Goal: Feedback & Contribution: Submit feedback/report problem

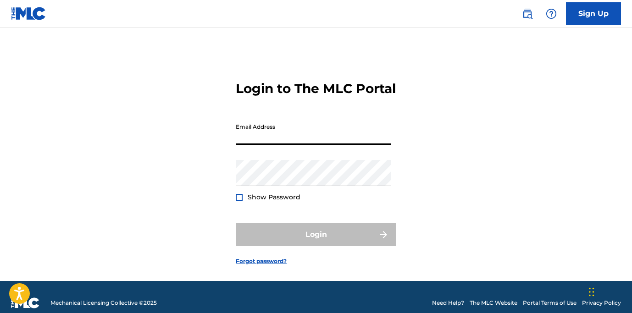
click at [290, 145] on input "Email Address" at bounding box center [313, 132] width 155 height 26
type input "[EMAIL_ADDRESS][DOMAIN_NAME]"
click at [244, 202] on div "Show Password" at bounding box center [268, 197] width 65 height 9
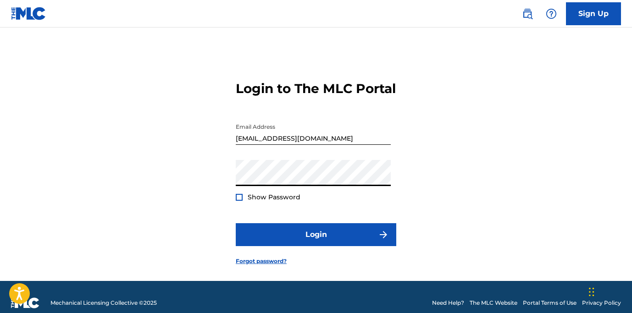
click at [238, 201] on div at bounding box center [239, 197] width 7 height 7
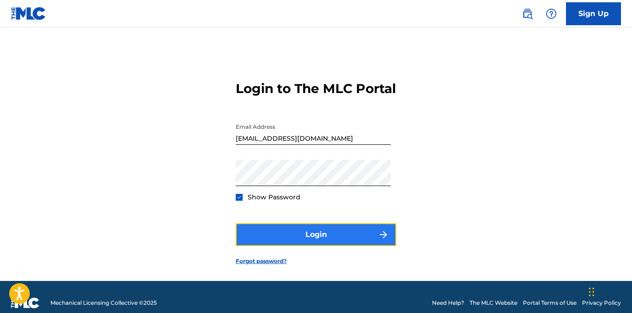
click at [308, 246] on button "Login" at bounding box center [316, 234] width 161 height 23
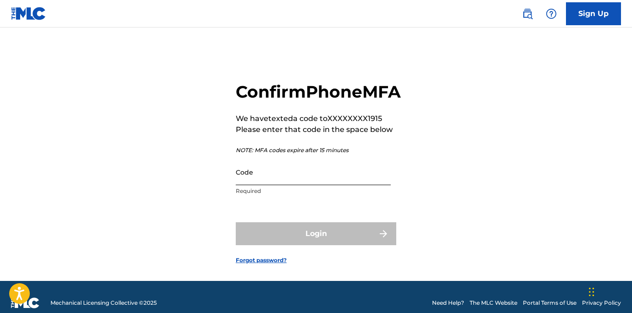
click at [318, 185] on input "Code" at bounding box center [313, 172] width 155 height 26
paste input "863799"
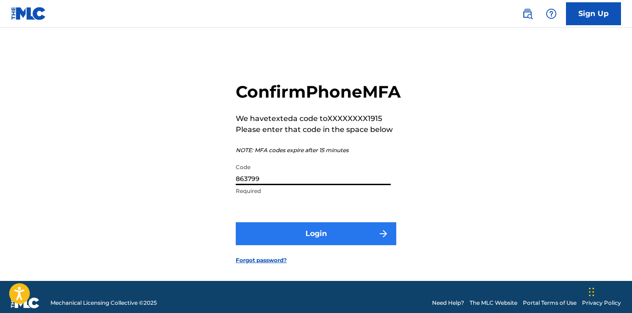
type input "863799"
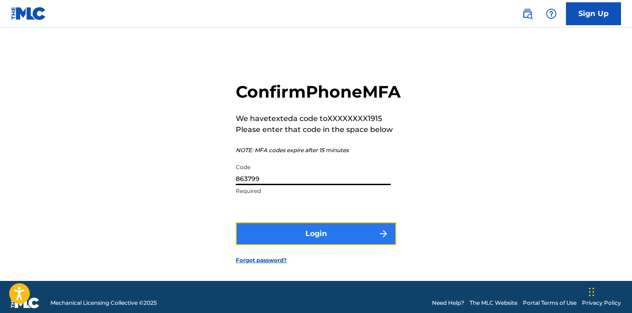
click at [270, 246] on button "Login" at bounding box center [316, 234] width 161 height 23
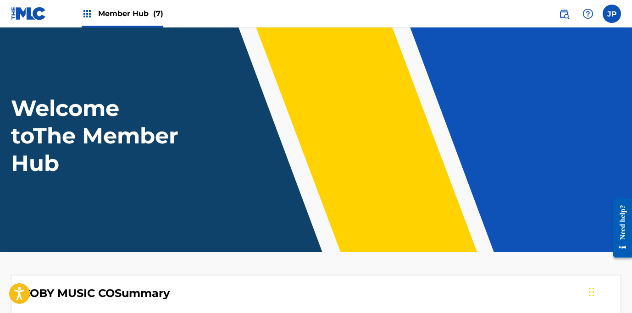
click at [135, 15] on span "Member Hub (7)" at bounding box center [130, 13] width 65 height 11
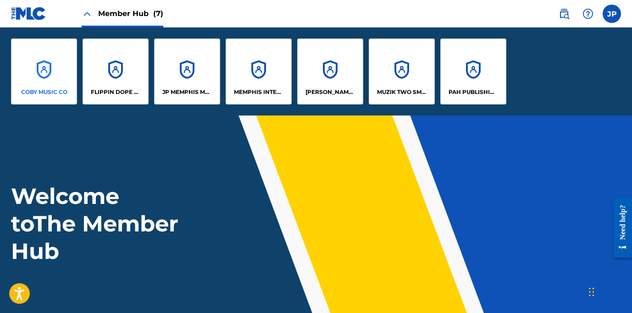
click at [39, 88] on p "COBY MUSIC CO" at bounding box center [44, 92] width 46 height 8
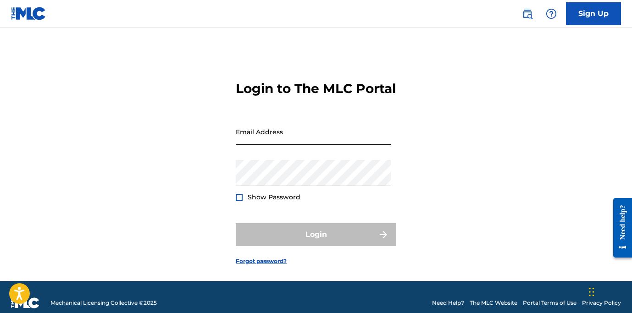
click at [263, 145] on input "Email Address" at bounding box center [313, 132] width 155 height 26
type input "[EMAIL_ADDRESS][DOMAIN_NAME]"
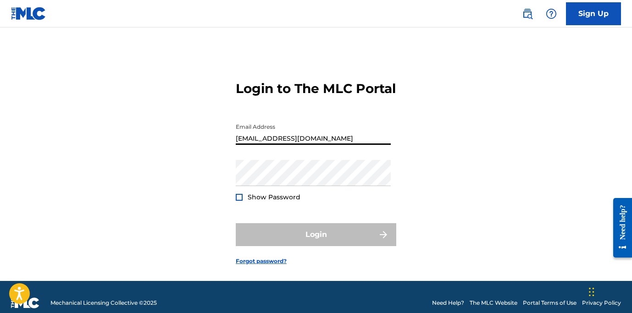
click at [240, 201] on div at bounding box center [239, 197] width 7 height 7
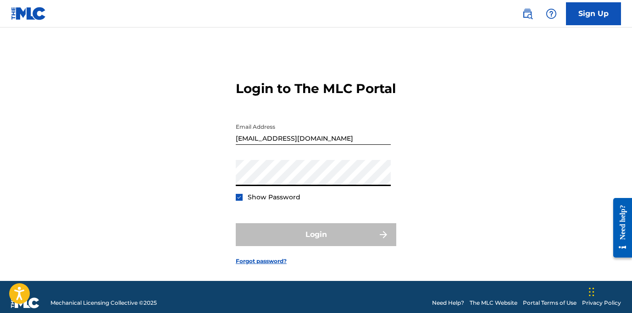
click at [151, 138] on div "Login to The MLC Portal Email Address jwphillips@selectohits.com Password Show …" at bounding box center [316, 165] width 632 height 231
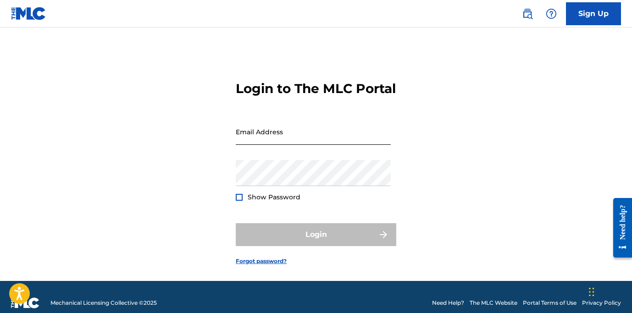
click at [259, 143] on input "Email Address" at bounding box center [313, 132] width 155 height 26
type input "[EMAIL_ADDRESS][DOMAIN_NAME]"
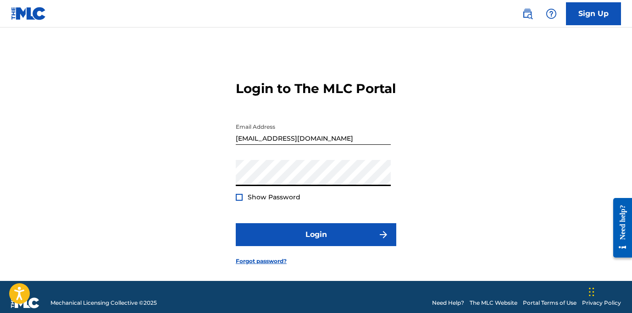
click at [264, 201] on span "Show Password" at bounding box center [274, 197] width 53 height 8
click at [239, 201] on div at bounding box center [239, 197] width 7 height 7
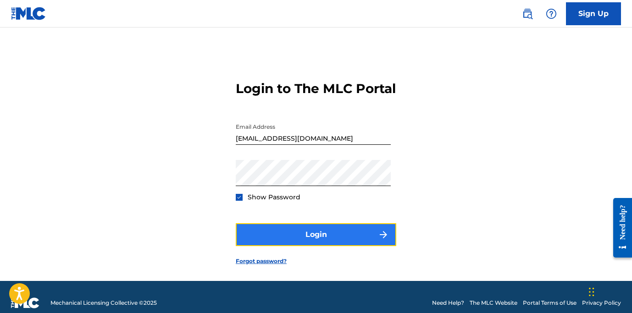
click at [305, 246] on button "Login" at bounding box center [316, 234] width 161 height 23
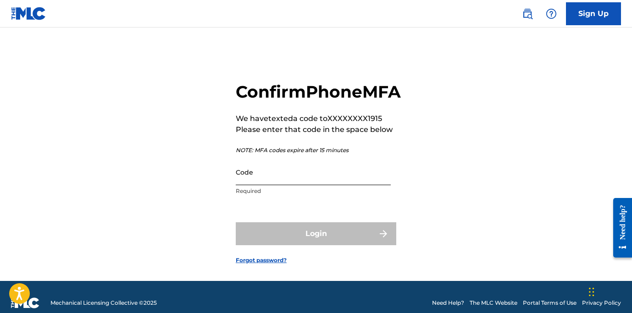
click at [260, 185] on input "Code" at bounding box center [313, 172] width 155 height 26
paste input "912450"
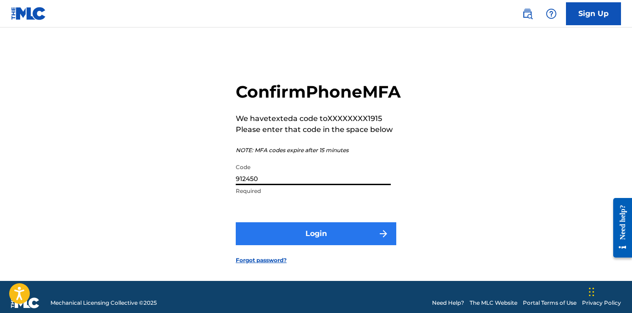
type input "912450"
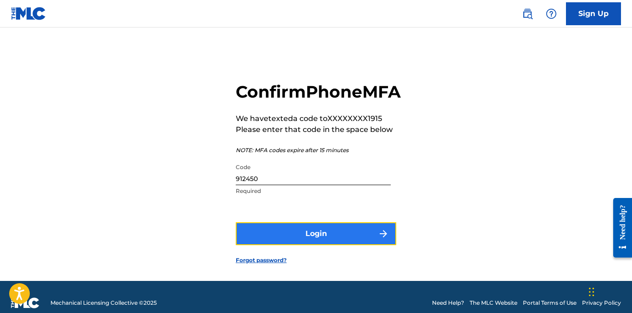
click at [306, 246] on button "Login" at bounding box center [316, 234] width 161 height 23
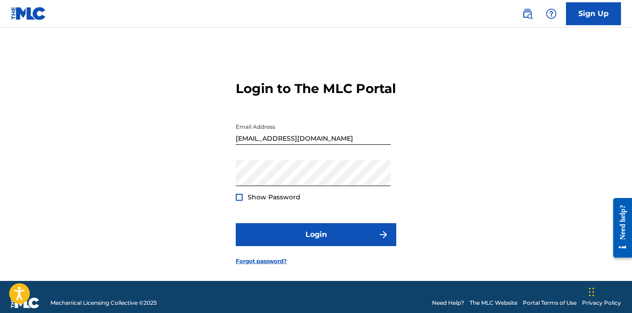
click at [250, 218] on form "Login to The MLC Portal Email Address jwphillips@selectohits.com Password Show …" at bounding box center [316, 165] width 161 height 231
click at [268, 201] on span "Show Password" at bounding box center [274, 197] width 53 height 8
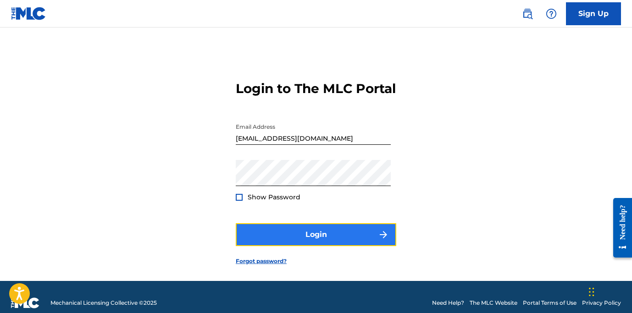
click at [324, 246] on button "Login" at bounding box center [316, 234] width 161 height 23
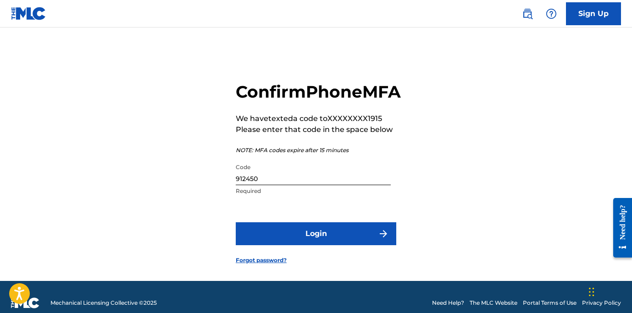
click at [290, 183] on input "912450" at bounding box center [313, 172] width 155 height 26
click at [294, 185] on input "912450" at bounding box center [313, 172] width 155 height 26
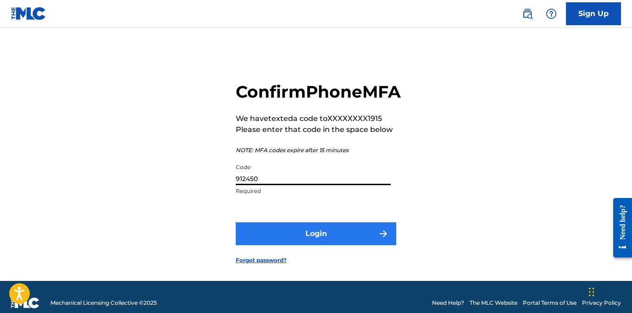
paste input "16003"
type input "160030"
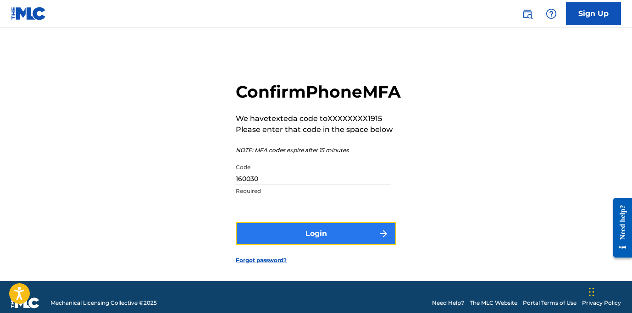
click at [311, 246] on button "Login" at bounding box center [316, 234] width 161 height 23
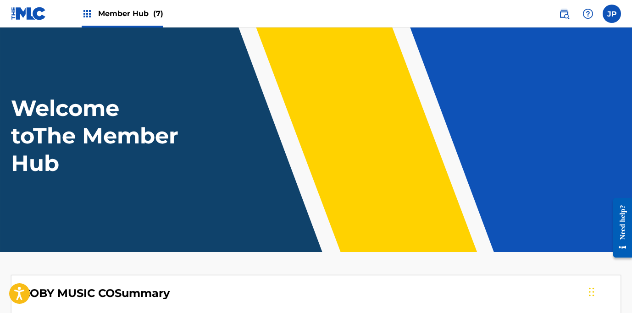
click at [126, 18] on span "Member Hub (7)" at bounding box center [130, 13] width 65 height 11
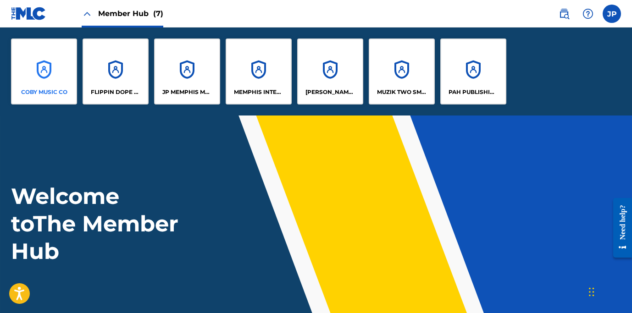
click at [67, 73] on div "COBY MUSIC CO" at bounding box center [44, 72] width 66 height 66
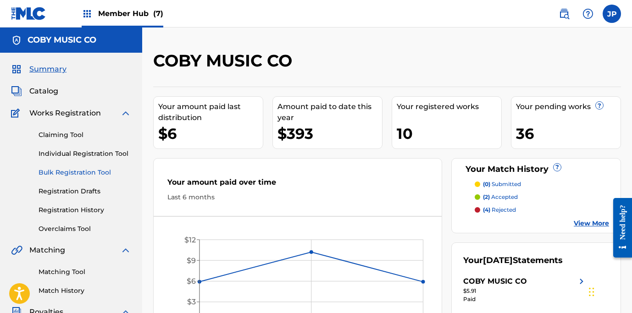
click at [73, 172] on link "Bulk Registration Tool" at bounding box center [85, 173] width 93 height 10
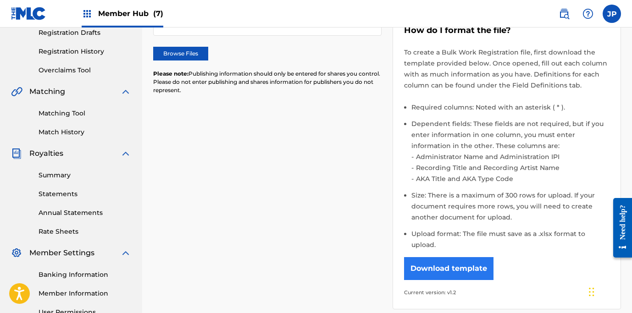
scroll to position [169, 0]
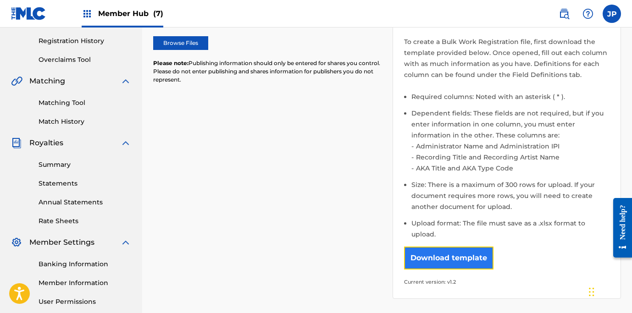
click at [439, 247] on button "Download template" at bounding box center [448, 258] width 89 height 23
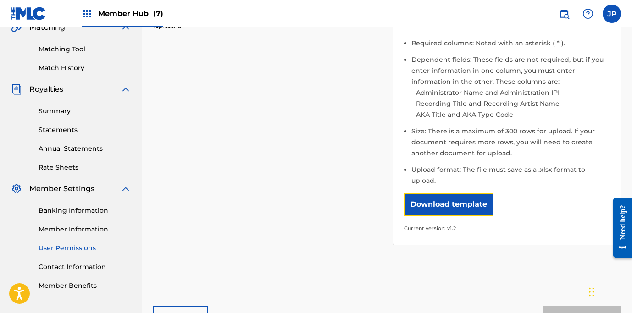
scroll to position [280, 0]
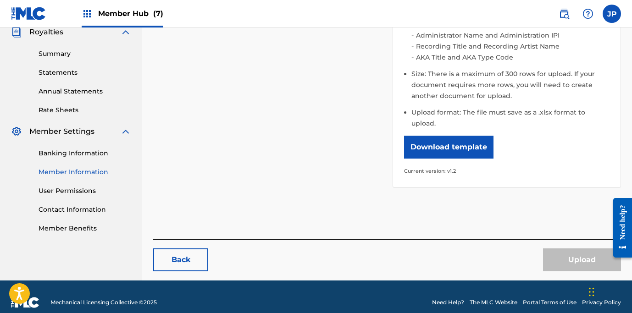
click at [67, 173] on link "Member Information" at bounding box center [85, 172] width 93 height 10
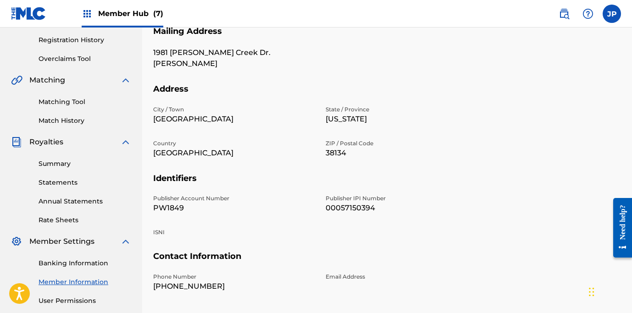
scroll to position [222, 0]
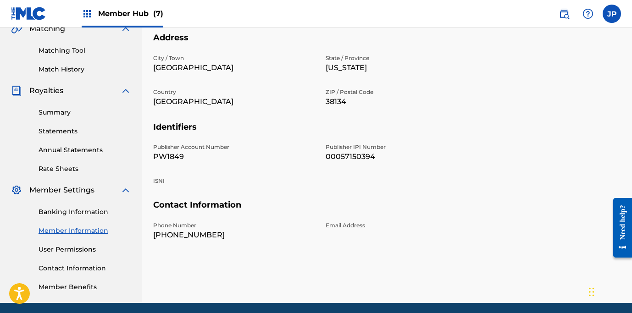
click at [171, 159] on p "PW1849" at bounding box center [234, 156] width 162 height 11
copy p "PW1849"
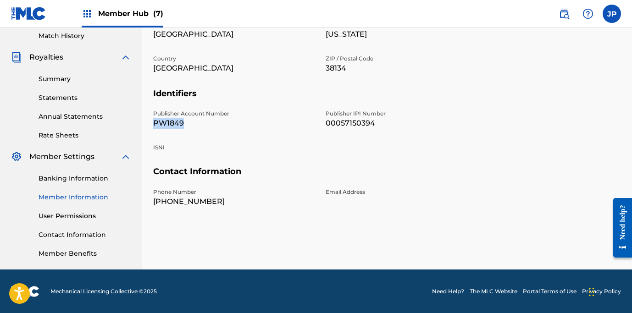
scroll to position [256, 0]
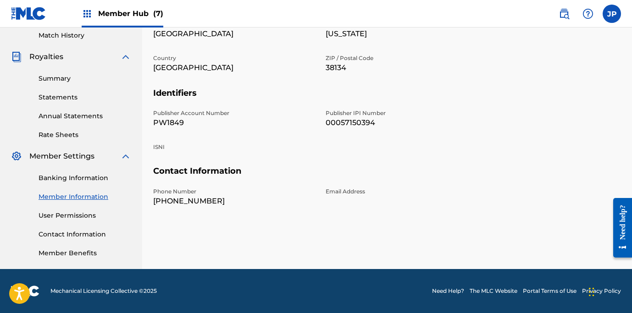
click at [357, 123] on p "00057150394" at bounding box center [407, 122] width 162 height 11
copy p "00057150394"
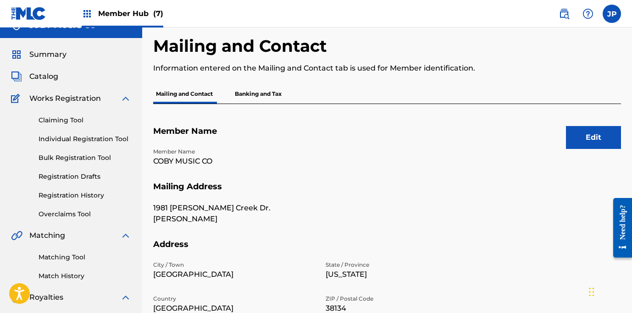
scroll to position [0, 0]
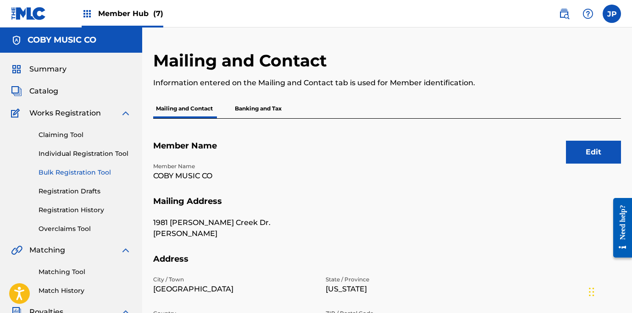
click at [60, 171] on link "Bulk Registration Tool" at bounding box center [85, 173] width 93 height 10
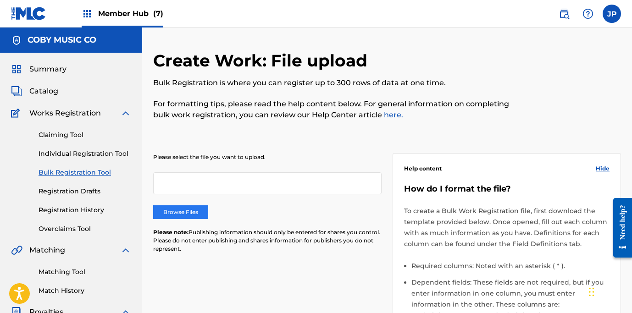
click at [173, 207] on label "Browse Files" at bounding box center [180, 213] width 55 height 14
click at [0, 0] on input "Browse Files" at bounding box center [0, 0] width 0 height 0
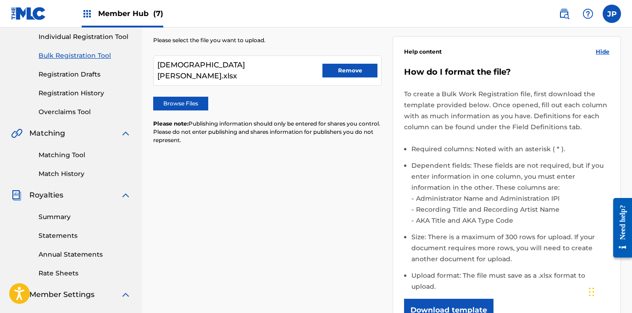
scroll to position [280, 0]
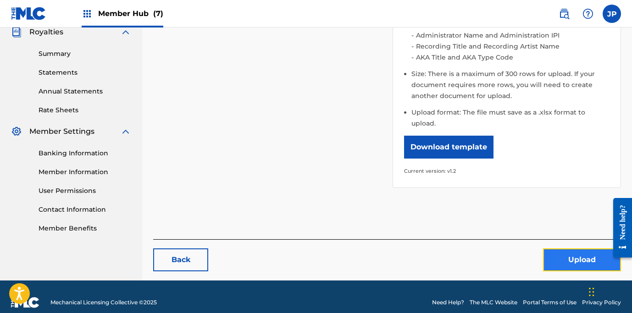
click at [569, 249] on button "Upload" at bounding box center [582, 260] width 78 height 23
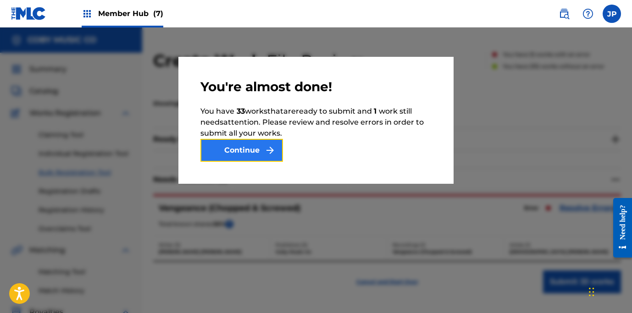
click at [249, 152] on button "Continue" at bounding box center [242, 150] width 83 height 23
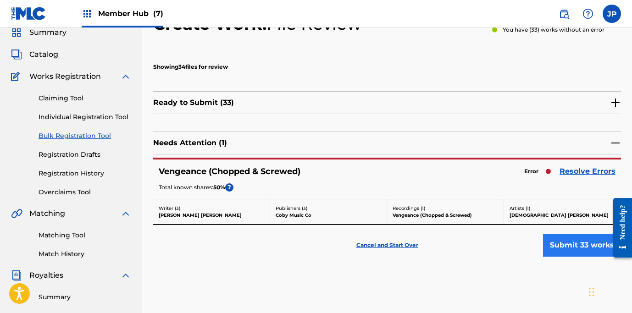
scroll to position [89, 0]
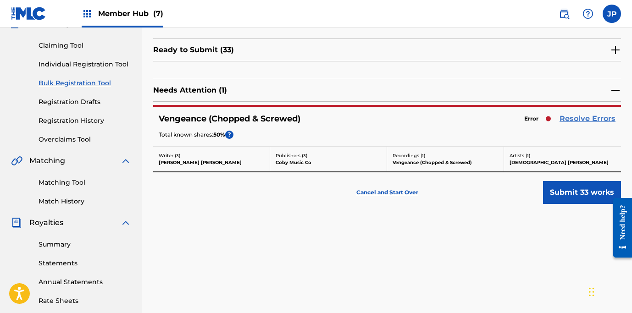
click at [585, 117] on link "Resolve Errors" at bounding box center [588, 118] width 56 height 11
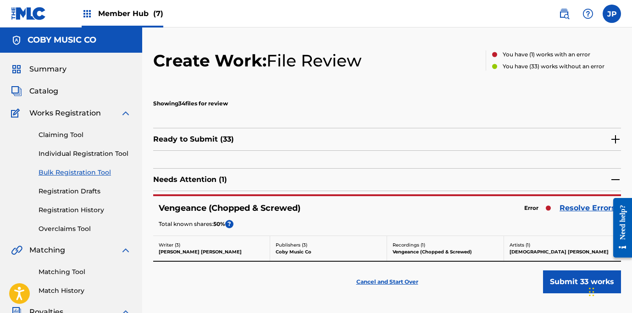
scroll to position [89, 0]
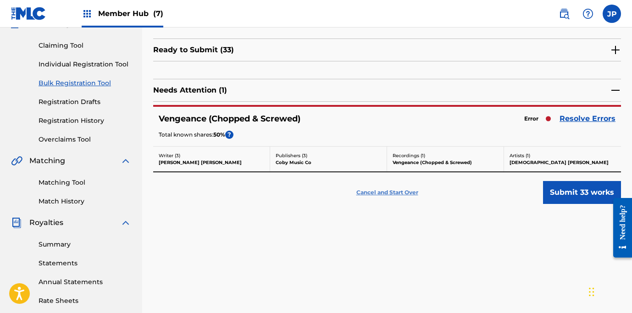
click at [370, 190] on p "Cancel and Start Over" at bounding box center [388, 193] width 62 height 8
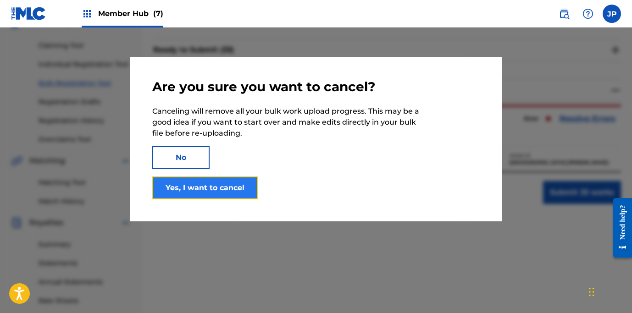
click at [182, 185] on button "Yes, I want to cancel" at bounding box center [205, 188] width 106 height 23
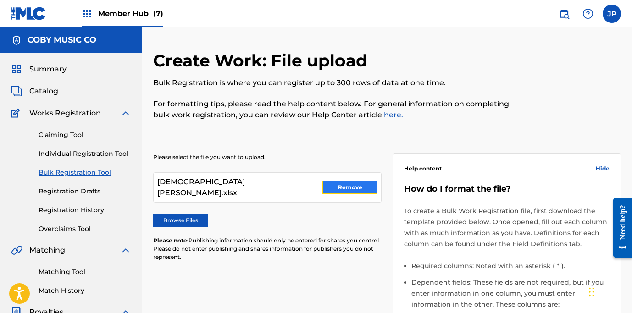
click at [340, 184] on button "Remove" at bounding box center [350, 188] width 55 height 14
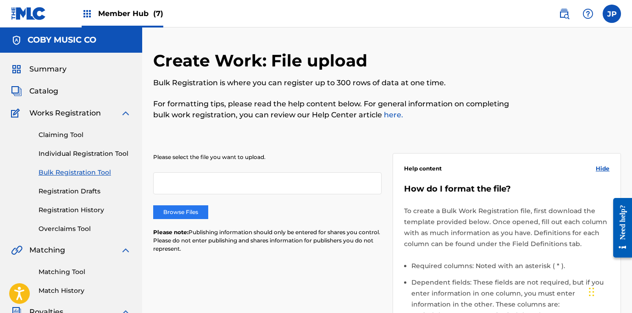
click at [181, 210] on label "Browse Files" at bounding box center [180, 213] width 55 height 14
click at [0, 0] on input "Browse Files" at bounding box center [0, 0] width 0 height 0
click at [171, 213] on label "Browse Files" at bounding box center [180, 213] width 55 height 14
click at [0, 0] on input "Browse Files" at bounding box center [0, 0] width 0 height 0
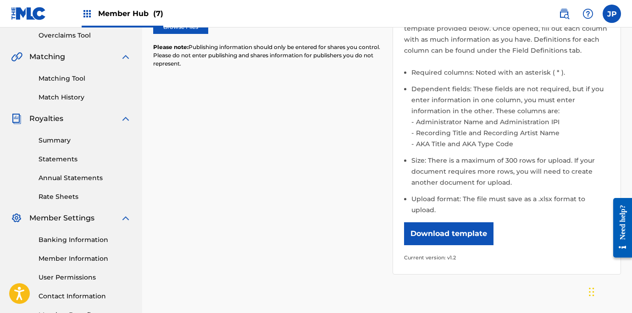
scroll to position [280, 0]
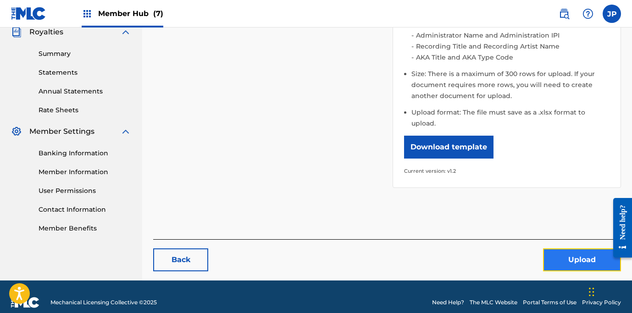
click at [558, 250] on button "Upload" at bounding box center [582, 260] width 78 height 23
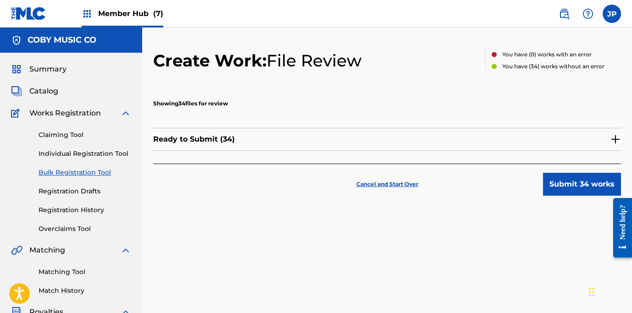
click at [614, 141] on img at bounding box center [615, 139] width 11 height 11
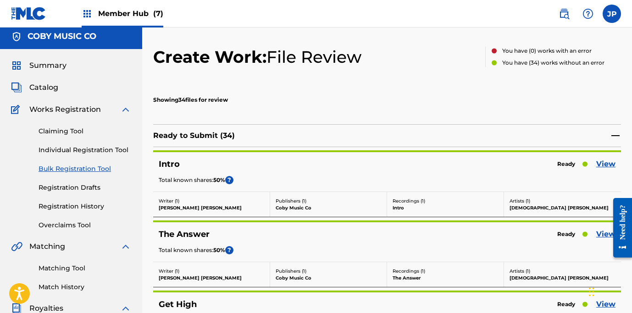
scroll to position [4, 0]
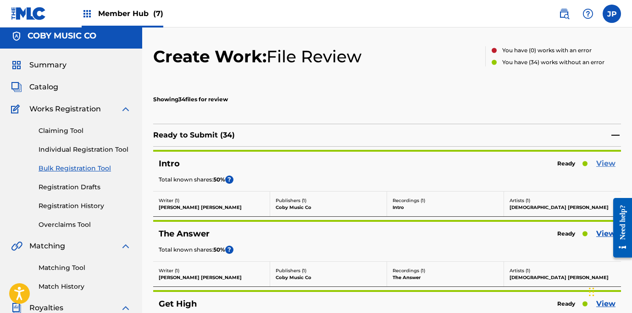
click at [605, 164] on link "View" at bounding box center [606, 163] width 19 height 11
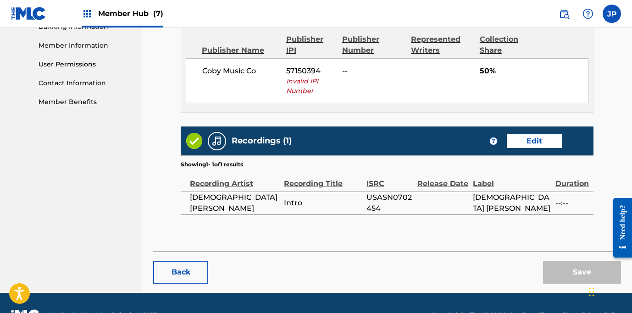
scroll to position [430, 0]
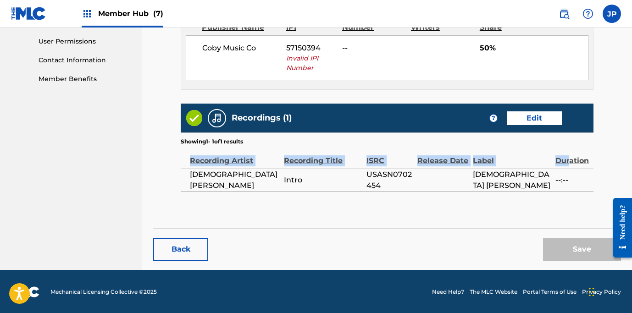
drag, startPoint x: 594, startPoint y: 162, endPoint x: 568, endPoint y: 161, distance: 26.2
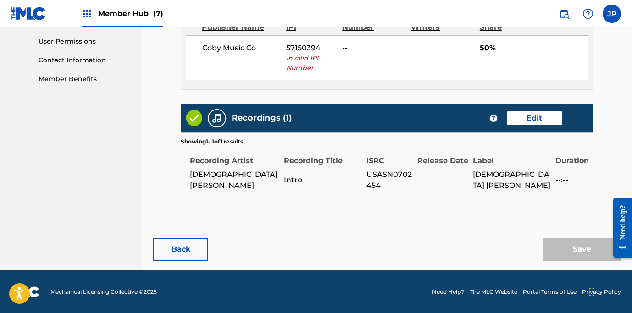
click at [395, 137] on section "Showing 1 - 1 of 1 results" at bounding box center [387, 139] width 413 height 13
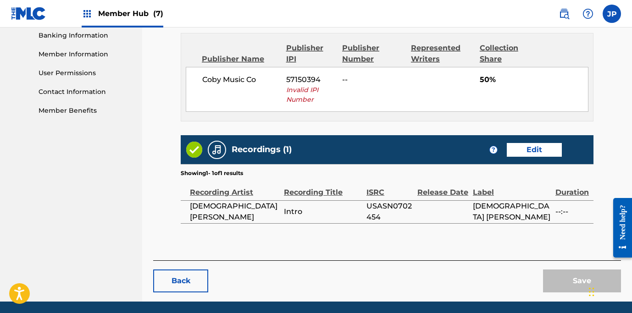
scroll to position [345, 0]
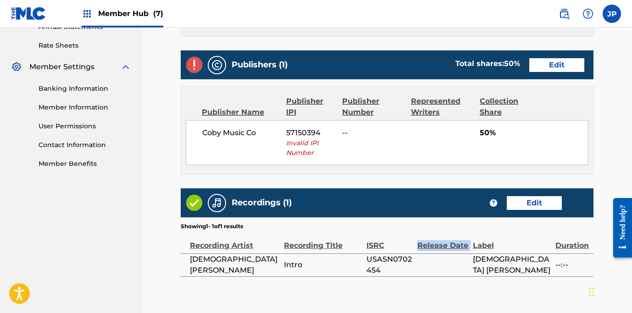
drag, startPoint x: 473, startPoint y: 245, endPoint x: 418, endPoint y: 242, distance: 55.2
click at [418, 242] on tr "Recording Artist Recording Title ISRC Release Date Label Duration" at bounding box center [387, 242] width 413 height 23
copy div "Release Date"
click at [572, 244] on div "Duration" at bounding box center [572, 241] width 33 height 21
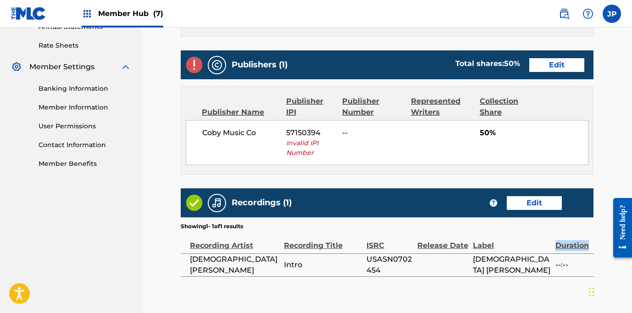
click at [572, 244] on div "Duration" at bounding box center [572, 241] width 33 height 21
copy div "Duration"
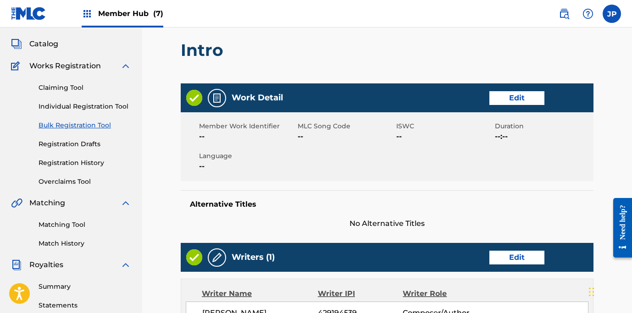
scroll to position [42, 0]
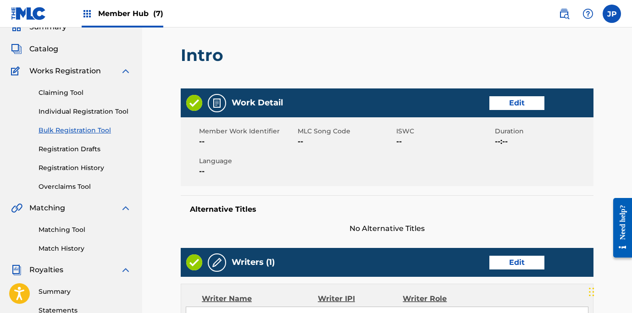
click at [290, 104] on div "Work Detail Edit" at bounding box center [387, 103] width 413 height 29
copy h5 "Work Detail"
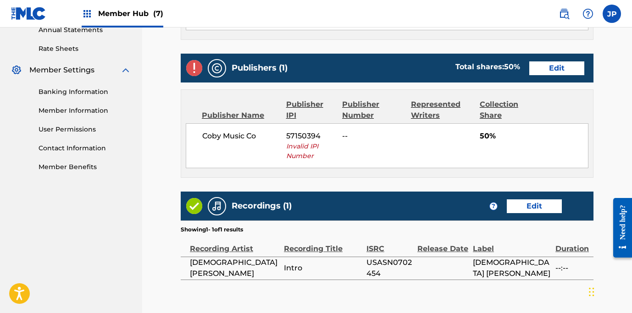
scroll to position [430, 0]
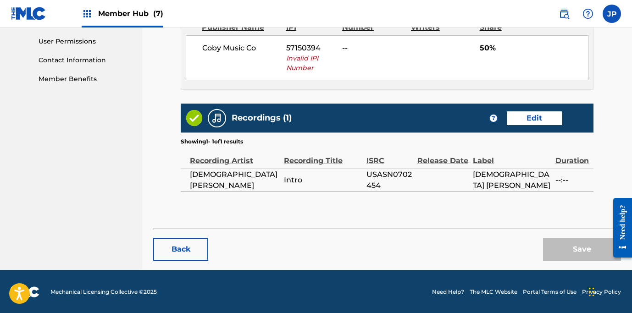
click at [261, 120] on h5 "Recordings (1)" at bounding box center [262, 118] width 60 height 11
copy h5 "Recordings"
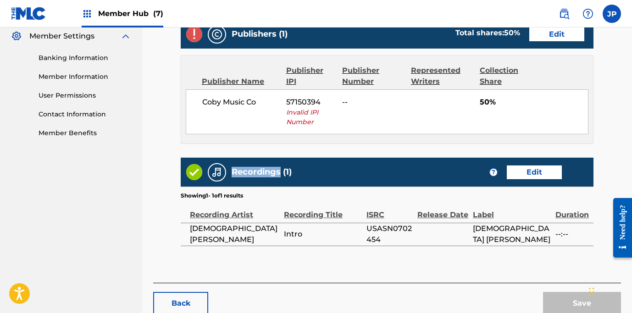
scroll to position [361, 0]
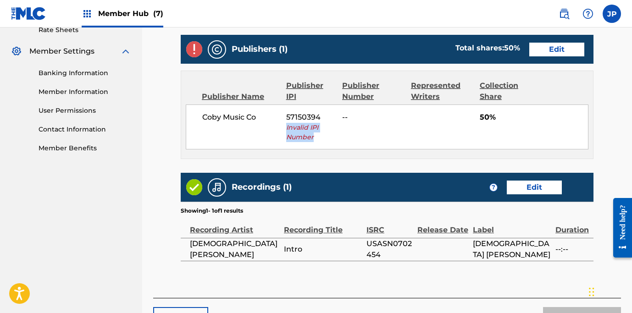
drag, startPoint x: 286, startPoint y: 128, endPoint x: 318, endPoint y: 139, distance: 34.1
click at [318, 139] on div "Coby Music Co 57150394 Invalid IPI Number -- 50%" at bounding box center [387, 127] width 403 height 45
drag, startPoint x: 317, startPoint y: 139, endPoint x: 287, endPoint y: 130, distance: 31.4
click at [287, 130] on span "Invalid IPI Number" at bounding box center [310, 132] width 49 height 19
click at [296, 134] on span "Invalid IPI Number" at bounding box center [310, 132] width 49 height 19
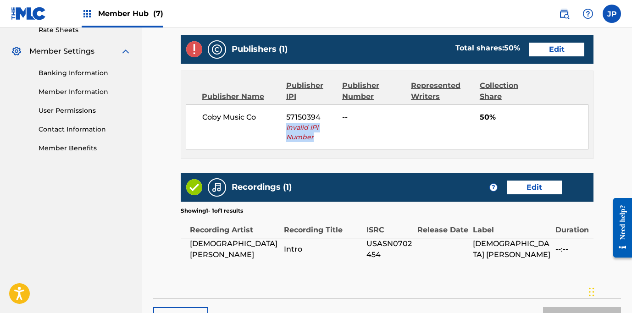
drag, startPoint x: 286, startPoint y: 128, endPoint x: 322, endPoint y: 136, distance: 37.1
click at [322, 136] on span "Invalid IPI Number" at bounding box center [310, 132] width 49 height 19
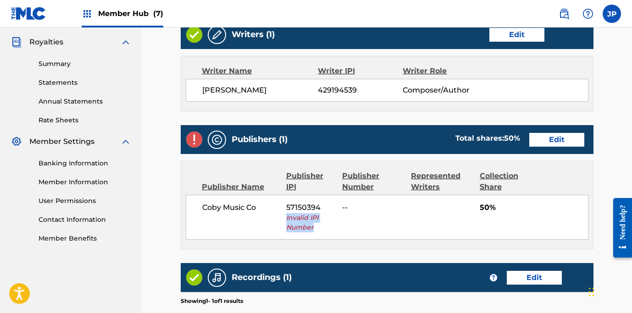
scroll to position [271, 0]
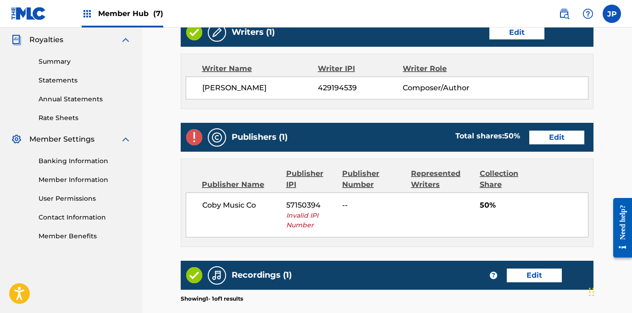
click at [359, 205] on span "--" at bounding box center [373, 205] width 62 height 11
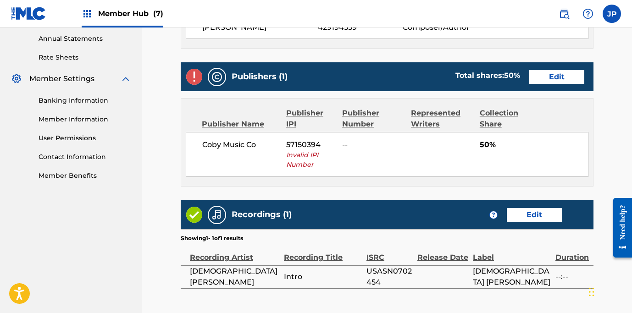
scroll to position [334, 0]
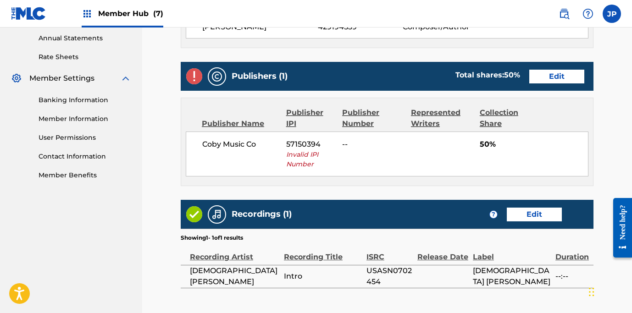
click at [349, 114] on div "Publisher Number" at bounding box center [373, 118] width 62 height 22
drag, startPoint x: 343, startPoint y: 112, endPoint x: 374, endPoint y: 122, distance: 32.7
click at [374, 122] on div "Publisher Number" at bounding box center [373, 118] width 62 height 22
copy div "Publisher Number"
click at [74, 120] on link "Member Information" at bounding box center [85, 119] width 93 height 10
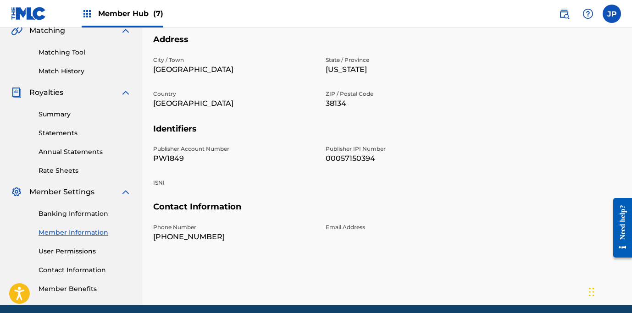
scroll to position [256, 0]
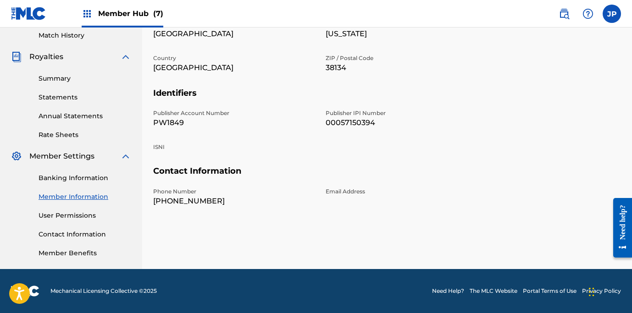
click at [176, 120] on p "PW1849" at bounding box center [234, 122] width 162 height 11
copy p "PW1849"
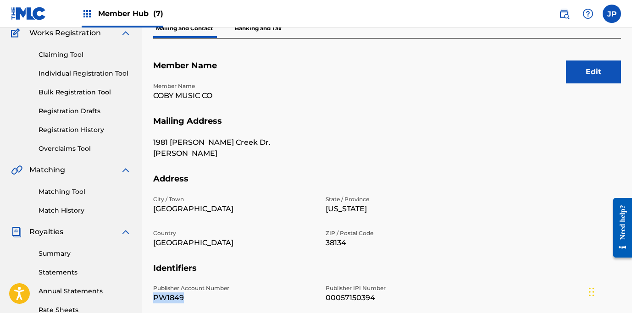
scroll to position [0, 0]
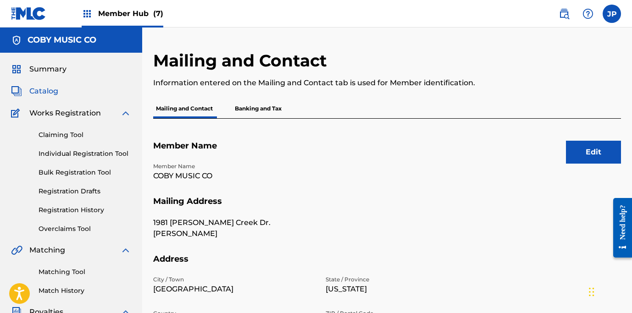
click at [50, 95] on span "Catalog" at bounding box center [43, 91] width 29 height 11
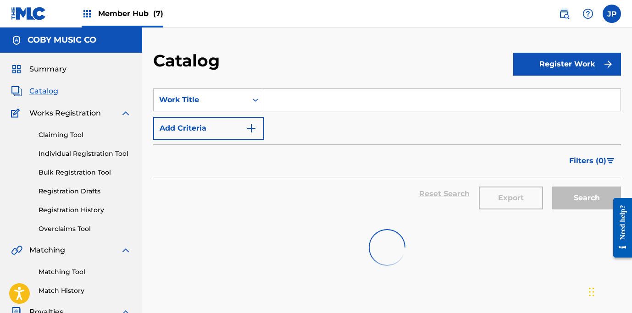
click at [50, 93] on span "Catalog" at bounding box center [43, 91] width 29 height 11
click at [128, 18] on span "Member Hub (7)" at bounding box center [130, 13] width 65 height 11
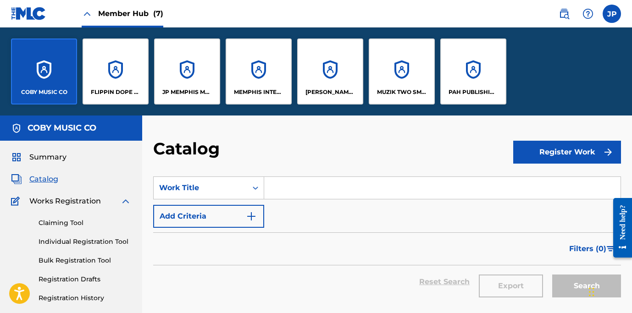
click at [53, 66] on div "COBY MUSIC CO" at bounding box center [44, 72] width 66 height 66
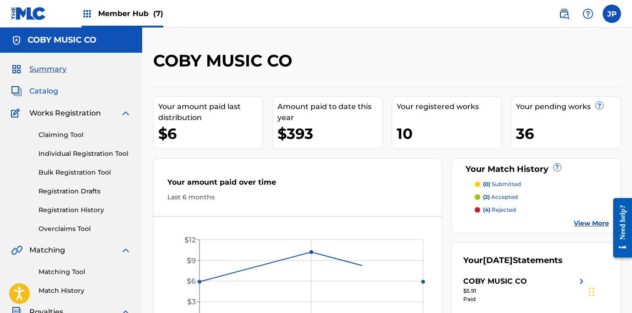
click at [44, 92] on span "Catalog" at bounding box center [43, 91] width 29 height 11
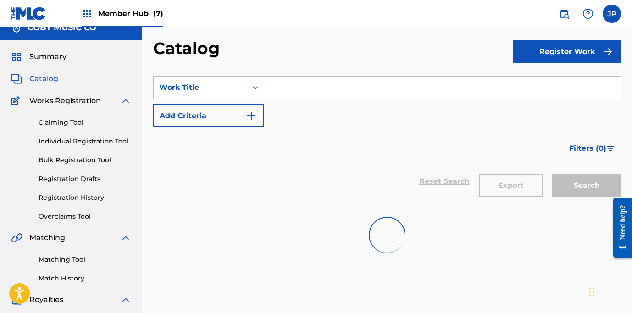
scroll to position [70, 0]
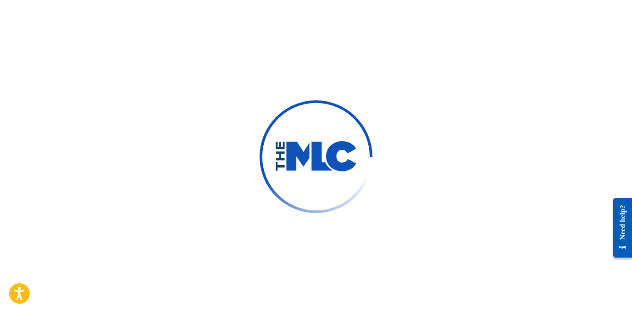
type input "[PERSON_NAME]"
type input "[EMAIL_ADDRESS][DOMAIN_NAME]"
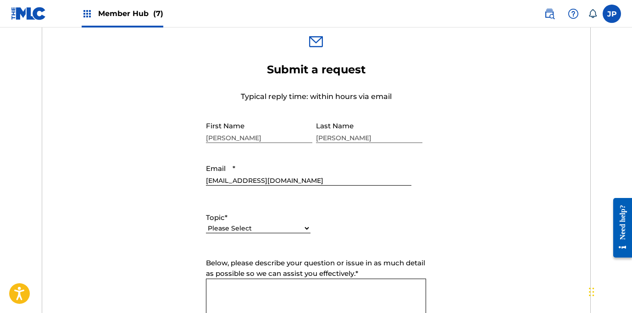
scroll to position [368, 0]
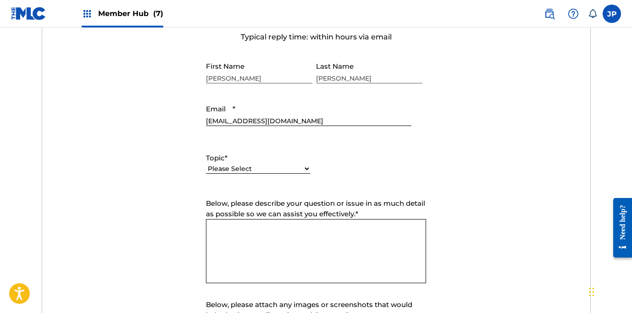
click at [239, 167] on select "Please Select I need help with my account I need help with managing my catalog …" at bounding box center [258, 169] width 105 height 10
click at [206, 165] on select "Please Select I need help with my account I need help with managing my catalog …" at bounding box center [258, 169] width 105 height 10
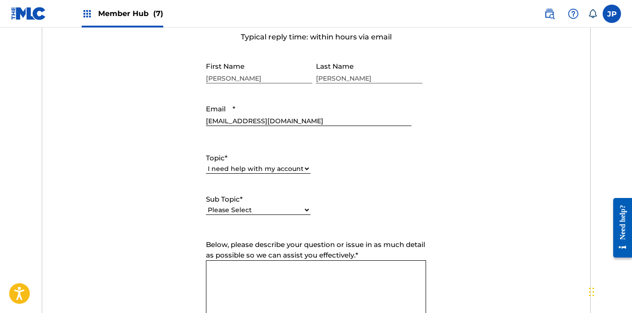
click at [274, 205] on div "Please Select I need help with my user account I can't log in to my user accoun…" at bounding box center [258, 215] width 105 height 21
click at [274, 207] on select "Please Select I need help with my user account I can't log in to my user accoun…" at bounding box center [258, 211] width 105 height 10
click at [272, 171] on select "Please Select I need help with my account I need help with managing my catalog …" at bounding box center [258, 169] width 105 height 10
select select "I need help with managing my catalog"
click at [206, 165] on select "Please Select I need help with my account I need help with managing my catalog …" at bounding box center [258, 169] width 105 height 10
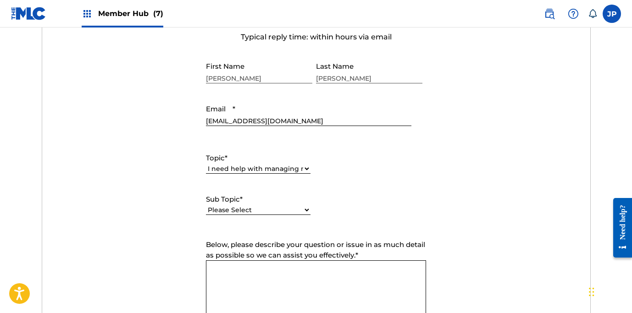
click at [256, 215] on div "Please Select I need help with CWR I need help registering my work(s) in The ML…" at bounding box center [258, 215] width 105 height 21
click at [257, 212] on select "Please Select I need help with CWR I need help registering my work(s) in The ML…" at bounding box center [258, 211] width 105 height 10
select select "I need help registering my work(s) in The MLC Portal"
click at [206, 206] on select "Please Select I need help with CWR I need help registering my work(s) in The ML…" at bounding box center [258, 211] width 105 height 10
click at [162, 240] on form "Submit a request Typical reply time: within hours via email First Name Jeff Las…" at bounding box center [316, 215] width 548 height 425
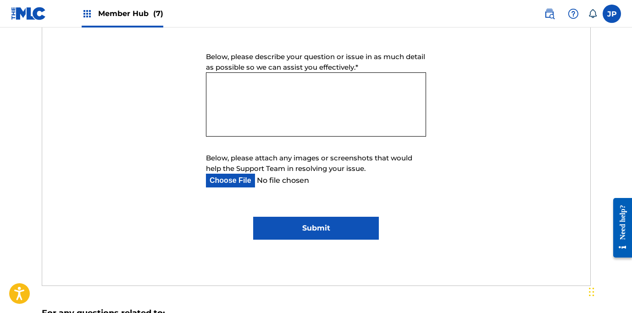
scroll to position [501, 0]
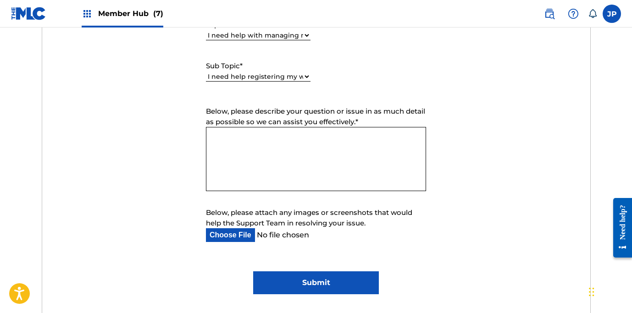
click at [252, 162] on textarea "Below, please describe your question or issue in as much detail as possible so …" at bounding box center [316, 159] width 220 height 64
paste textarea "Release Date"
click at [297, 137] on textarea "Hello. Is it possible to add Release Date" at bounding box center [316, 159] width 220 height 64
click at [357, 136] on textarea "Hello. Is it possible to add "Release Date" at bounding box center [316, 159] width 220 height 64
paste textarea "Duration"
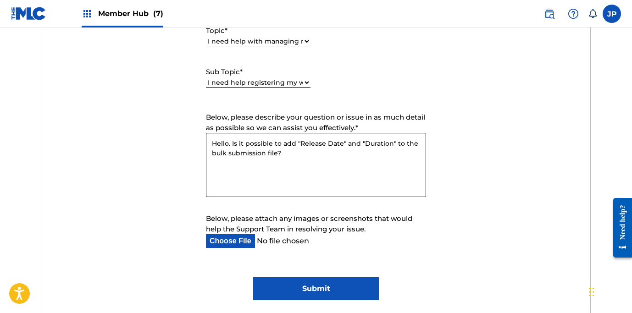
scroll to position [482, 0]
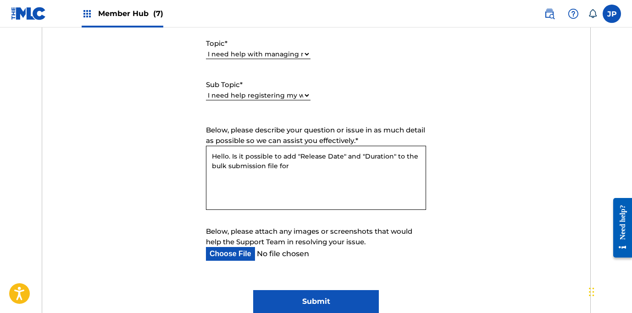
paste textarea "Recordings"
click at [291, 164] on textarea "Hello. Is it possible to add "Release Date" and "Duration" to the bulk submissi…" at bounding box center [316, 178] width 220 height 64
click at [353, 169] on textarea "Hello. Is it possible to add "Release Date" and "Duration" to the bulk submissi…" at bounding box center [316, 178] width 220 height 64
click at [300, 159] on textarea "Hello. Is it possible to add "Release Date" and "Duration" to the bulk submissi…" at bounding box center [316, 178] width 220 height 64
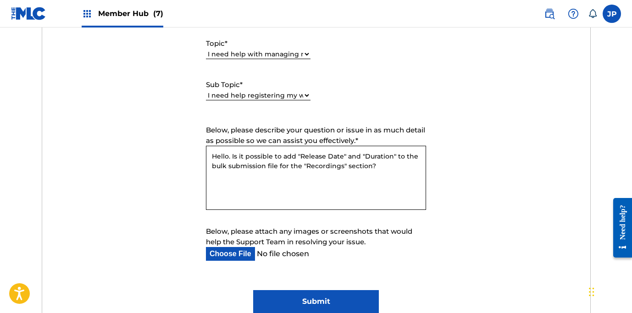
click at [300, 159] on textarea "Hello. Is it possible to add "Release Date" and "Duration" to the bulk submissi…" at bounding box center [316, 178] width 220 height 64
click at [398, 167] on textarea "Hello. Is it possible to add "Release Date" and "Duration" to the bulk submissi…" at bounding box center [316, 178] width 220 height 64
paste textarea "Duration"
paste textarea "Work Detail"
drag, startPoint x: 334, startPoint y: 177, endPoint x: 327, endPoint y: 177, distance: 6.9
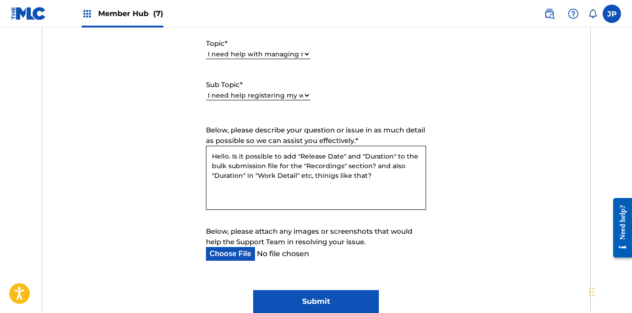
click at [335, 177] on textarea "Hello. Is it possible to add "Release Date" and "Duration" to the bulk submissi…" at bounding box center [316, 178] width 220 height 64
click at [324, 177] on textarea "Hello. Is it possible to add "Release Date" and "Duration" to the bulk submissi…" at bounding box center [316, 178] width 220 height 64
click at [272, 170] on textarea "Hello. Is it possible to add "Release Date" and "Duration" to the bulk submissi…" at bounding box center [316, 178] width 220 height 64
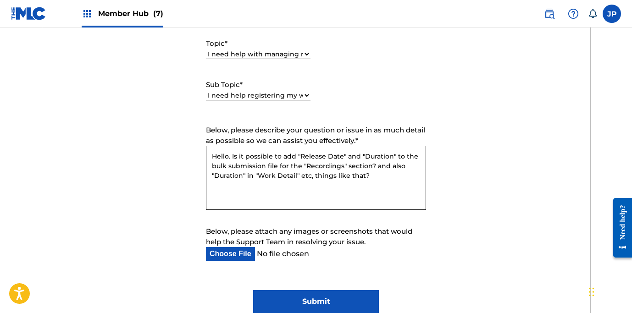
click at [272, 170] on textarea "Hello. Is it possible to add "Release Date" and "Duration" to the bulk submissi…" at bounding box center [316, 178] width 220 height 64
paste textarea ", would it be possible to add “Release Date” and “Duration” to the bulk submiss…"
click at [267, 167] on textarea "Hello. Is it possible to add "Release Date" and "Duration" to the bulk submissi…" at bounding box center [316, 178] width 220 height 64
click at [385, 185] on textarea "Hello. Is it possible to add "Release Date" and "Duration" to the bulk submissi…" at bounding box center [316, 178] width 220 height 64
type textarea "Hello. Is it possible to add "Release Date" and "Duration" to the bulk submissi…"
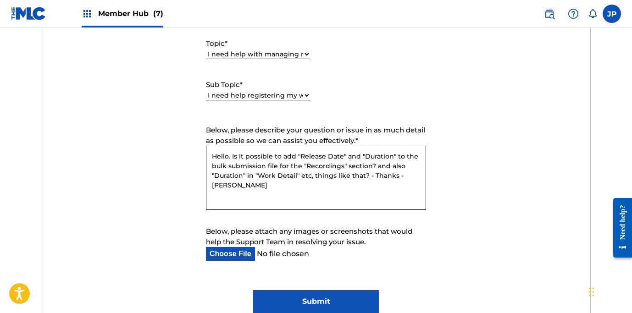
click at [152, 246] on form "Submit a request Typical reply time: within hours via email First Name Jeff Las…" at bounding box center [316, 100] width 548 height 425
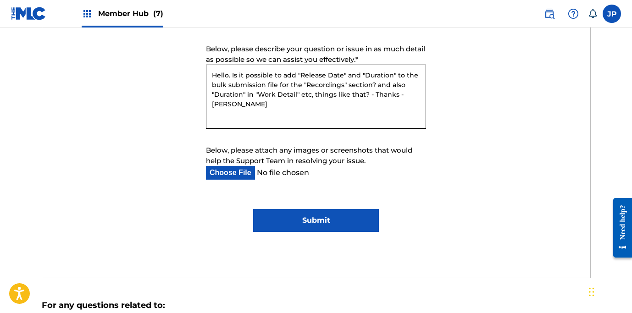
click at [321, 222] on input "Submit" at bounding box center [316, 220] width 126 height 23
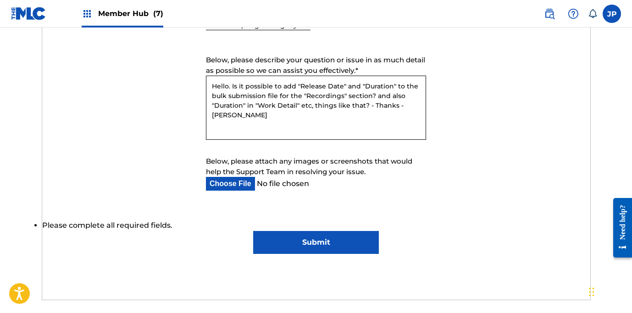
scroll to position [575, 0]
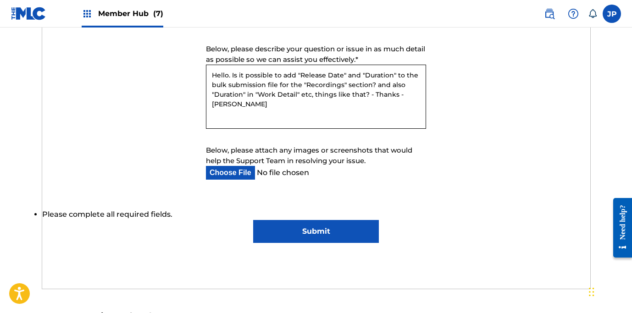
click at [252, 114] on textarea "Hello. Is it possible to add "Release Date" and "Duration" to the bulk submissi…" at bounding box center [316, 97] width 220 height 64
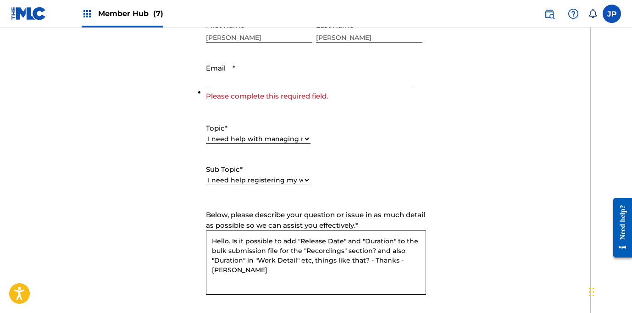
scroll to position [317, 0]
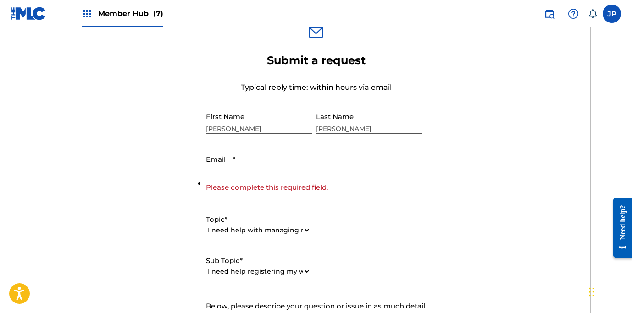
click at [238, 171] on input "Email *" at bounding box center [309, 164] width 206 height 26
type input "[EMAIL_ADDRESS][DOMAIN_NAME]"
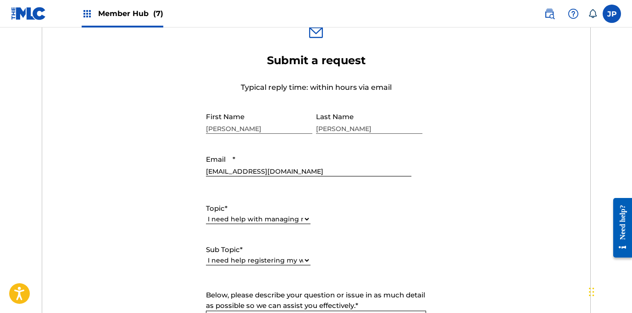
click at [157, 184] on form "Submit a request Typical reply time: within hours via email First Name Jeff Las…" at bounding box center [316, 266] width 548 height 425
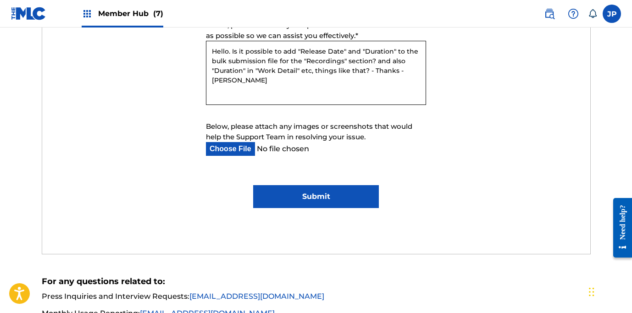
click at [338, 196] on input "Submit" at bounding box center [316, 196] width 126 height 23
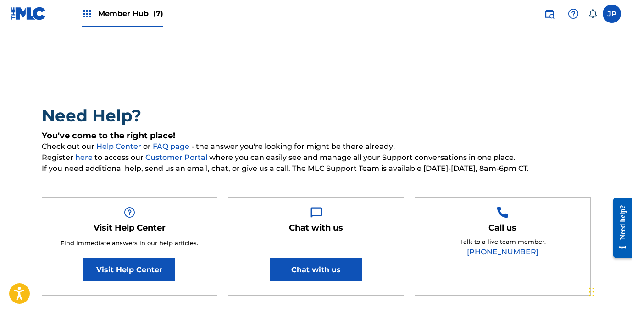
scroll to position [218, 0]
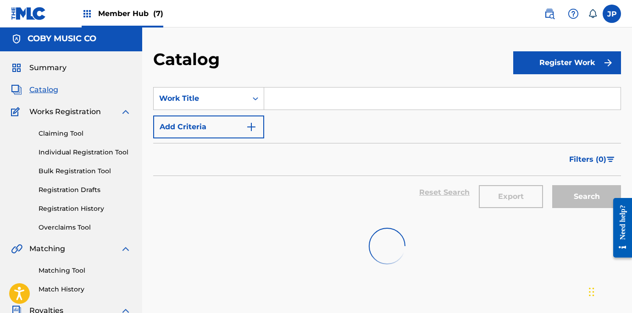
scroll to position [2, 0]
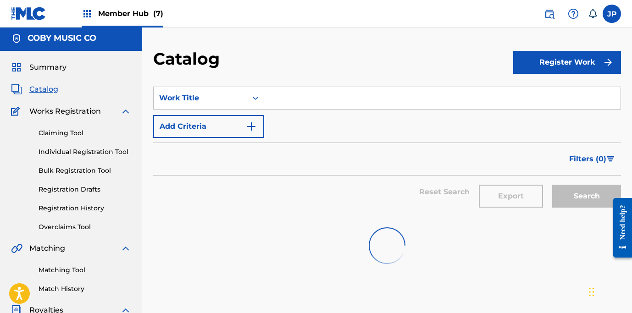
click at [45, 86] on span "Catalog" at bounding box center [43, 89] width 29 height 11
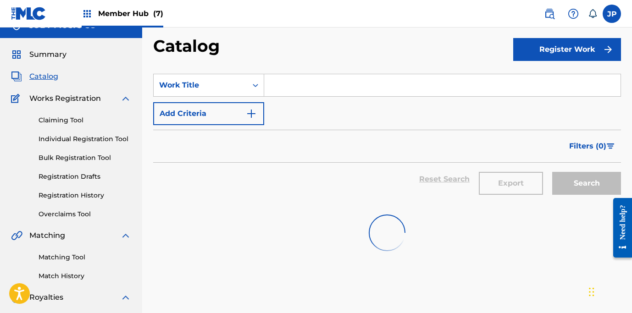
scroll to position [0, 0]
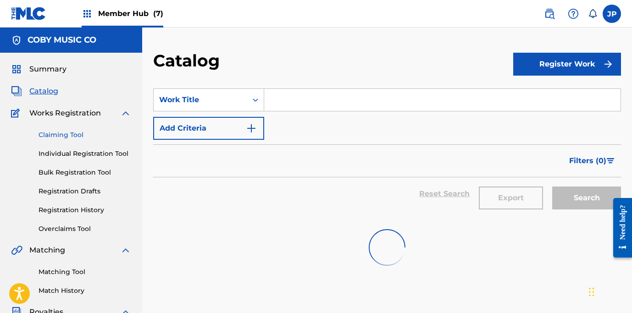
click at [63, 136] on link "Claiming Tool" at bounding box center [85, 135] width 93 height 10
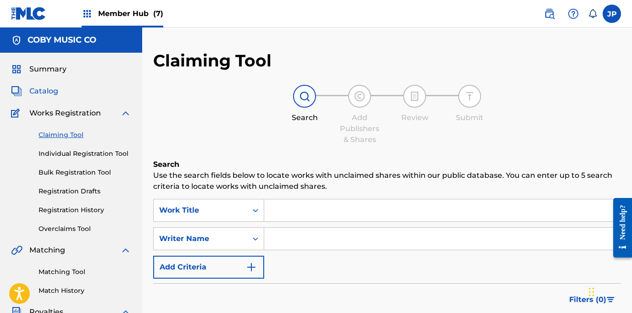
click at [41, 87] on span "Catalog" at bounding box center [43, 91] width 29 height 11
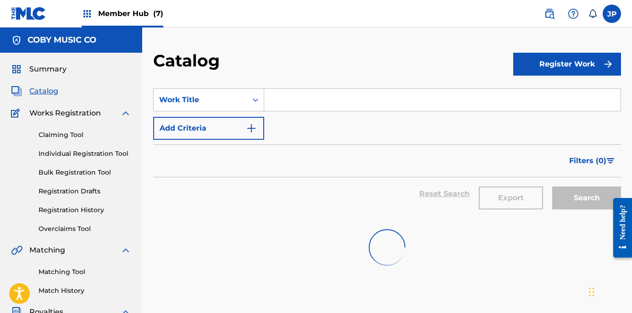
click at [111, 14] on span "Member Hub (7)" at bounding box center [130, 13] width 65 height 11
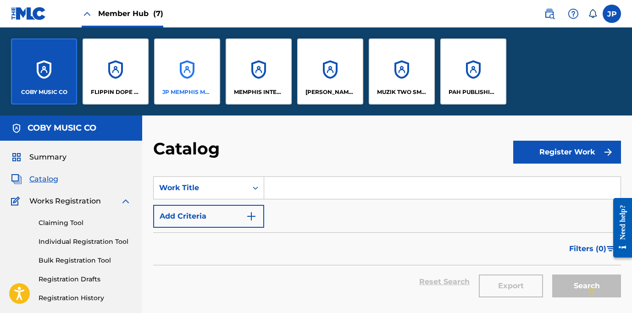
click at [178, 63] on div "JP MEMPHIS MUSIC" at bounding box center [187, 72] width 66 height 66
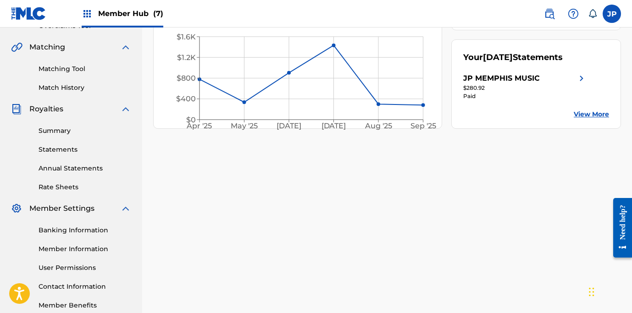
scroll to position [206, 0]
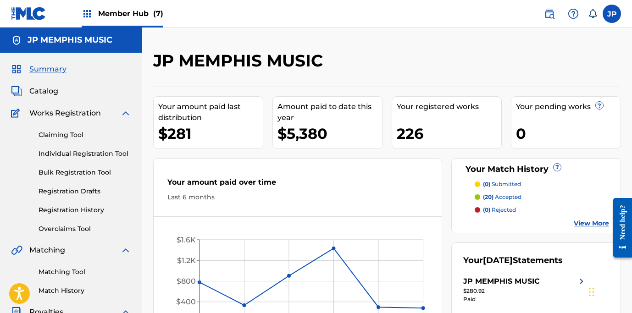
click at [27, 16] on img at bounding box center [28, 13] width 35 height 13
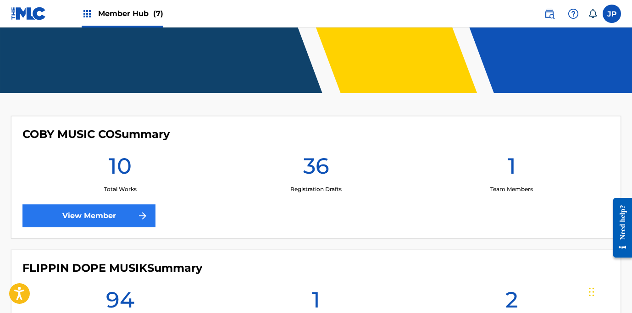
scroll to position [106, 0]
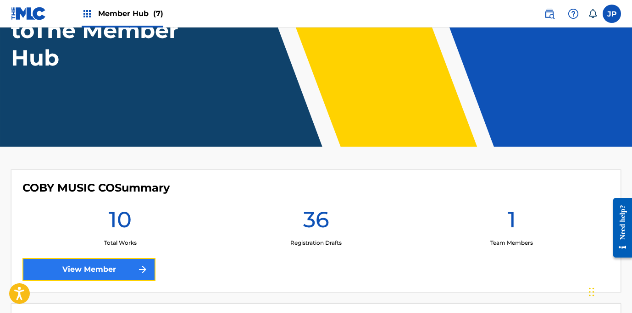
click at [101, 267] on link "View Member" at bounding box center [88, 269] width 133 height 23
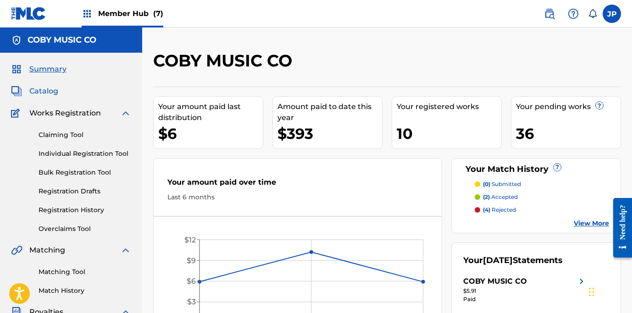
click at [40, 92] on span "Catalog" at bounding box center [43, 91] width 29 height 11
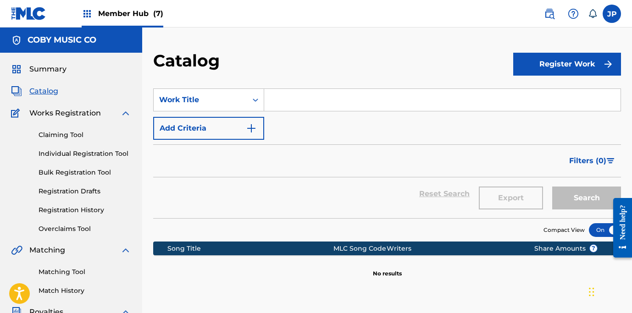
click at [43, 90] on span "Catalog" at bounding box center [43, 91] width 29 height 11
click at [60, 190] on link "Registration Drafts" at bounding box center [85, 192] width 93 height 10
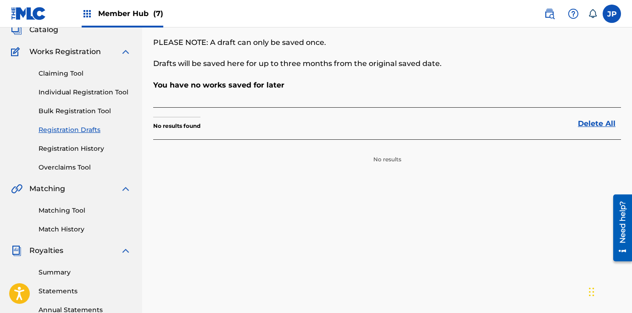
scroll to position [57, 0]
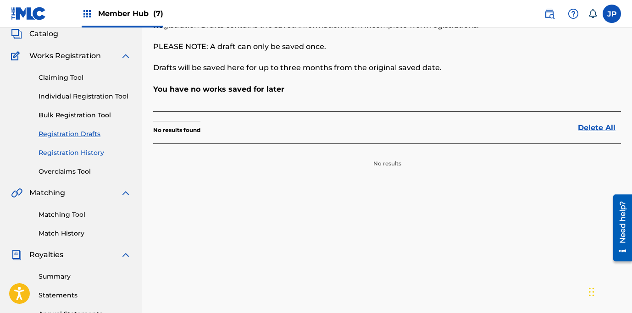
click at [68, 150] on link "Registration History" at bounding box center [85, 153] width 93 height 10
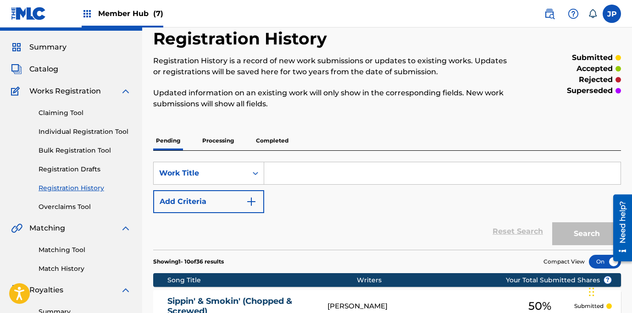
scroll to position [99, 0]
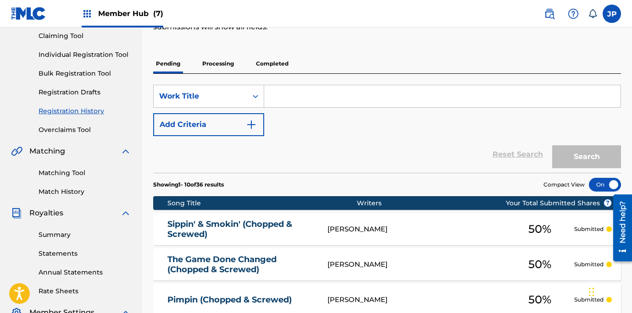
click at [255, 230] on link "Sippin' & Smokin' (Chopped & Screwed)" at bounding box center [241, 229] width 148 height 21
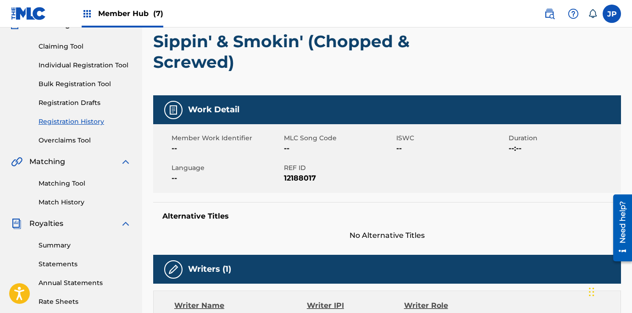
scroll to position [106, 0]
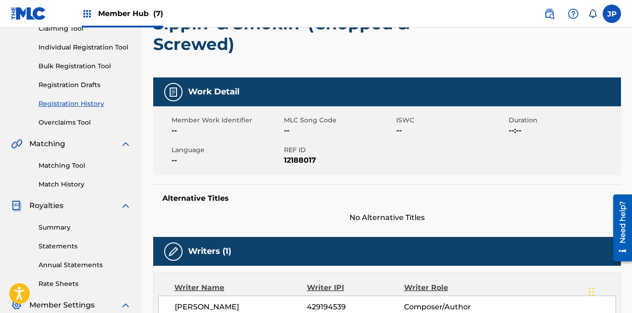
click at [517, 131] on span "--:--" at bounding box center [564, 130] width 110 height 11
click at [517, 126] on span "--:--" at bounding box center [564, 130] width 110 height 11
click at [517, 125] on span "--:--" at bounding box center [564, 130] width 110 height 11
click at [519, 122] on span "Duration" at bounding box center [564, 121] width 110 height 10
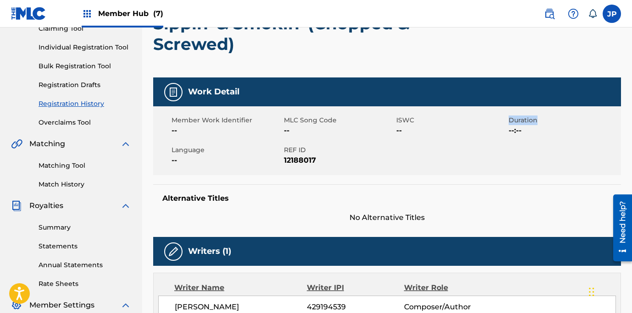
copy span "Duration"
click at [207, 95] on h5 "Work Detail" at bounding box center [213, 92] width 51 height 11
copy div "Work Detail"
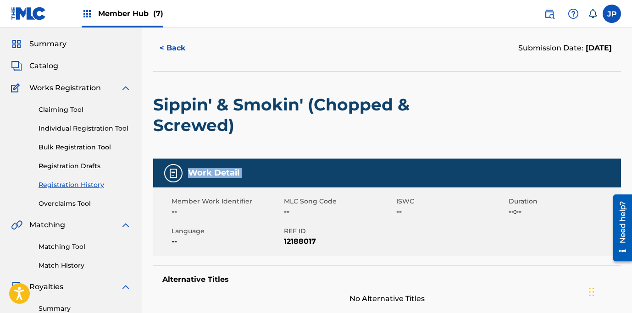
scroll to position [0, 0]
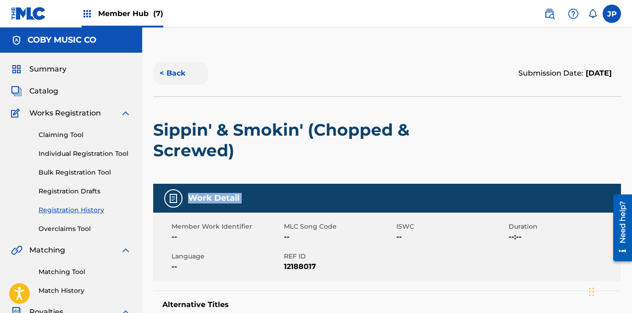
click at [177, 73] on button "< Back" at bounding box center [180, 73] width 55 height 23
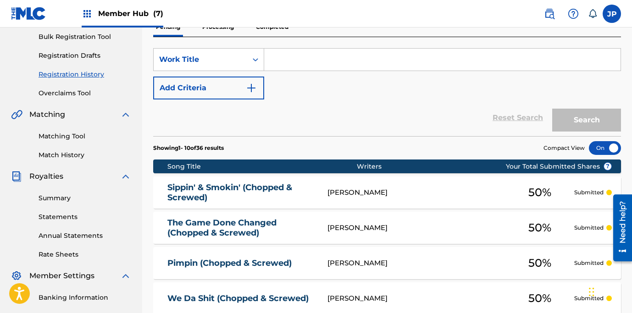
scroll to position [136, 0]
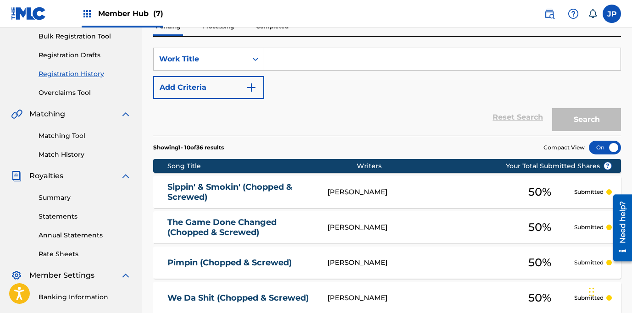
click at [360, 194] on div "Nicholas Jackson" at bounding box center [417, 192] width 178 height 11
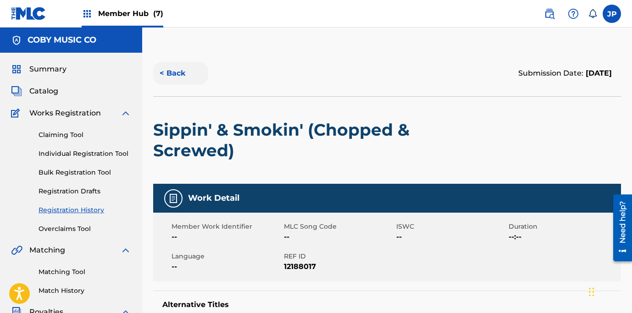
click at [170, 76] on button "< Back" at bounding box center [180, 73] width 55 height 23
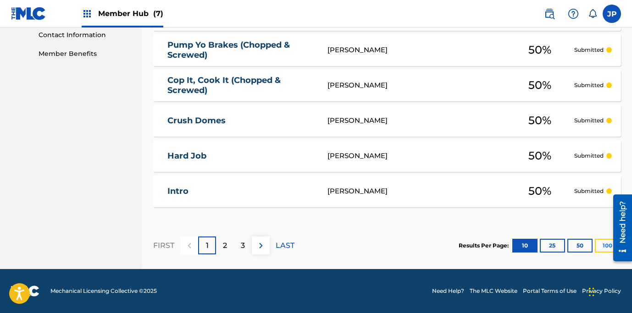
click at [602, 248] on button "100" at bounding box center [607, 246] width 25 height 14
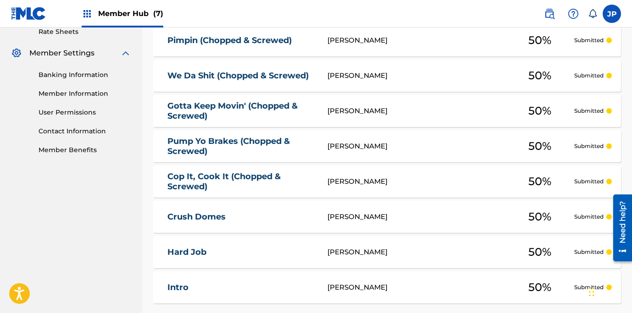
scroll to position [451, 0]
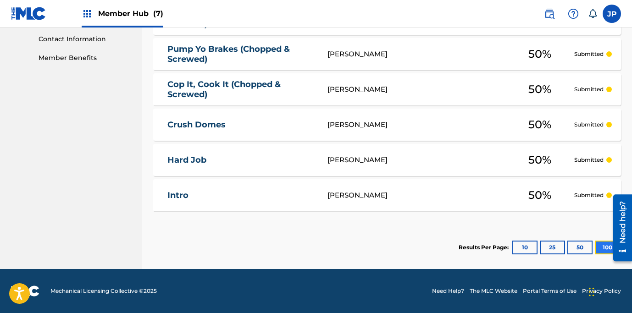
click at [601, 246] on button "100" at bounding box center [607, 248] width 25 height 14
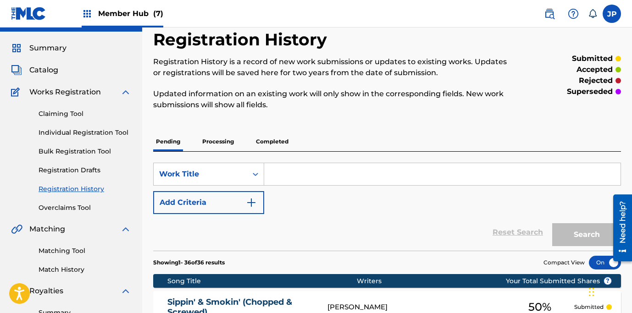
scroll to position [19, 0]
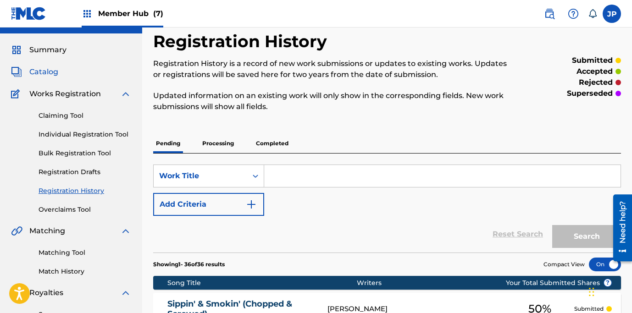
click at [46, 73] on span "Catalog" at bounding box center [43, 72] width 29 height 11
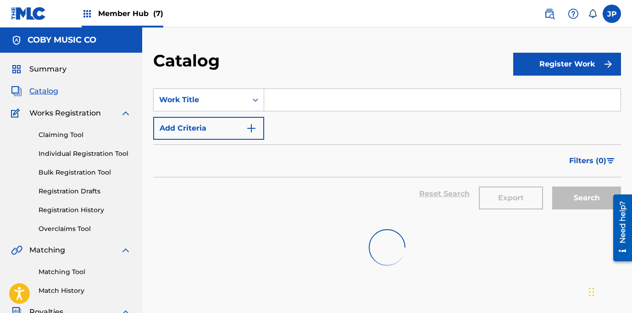
click at [181, 58] on h2 "Catalog" at bounding box center [188, 60] width 71 height 21
click at [263, 62] on div "Catalog" at bounding box center [333, 63] width 360 height 27
click at [37, 89] on span "Catalog" at bounding box center [43, 91] width 29 height 11
click at [35, 71] on span "Summary" at bounding box center [47, 69] width 37 height 11
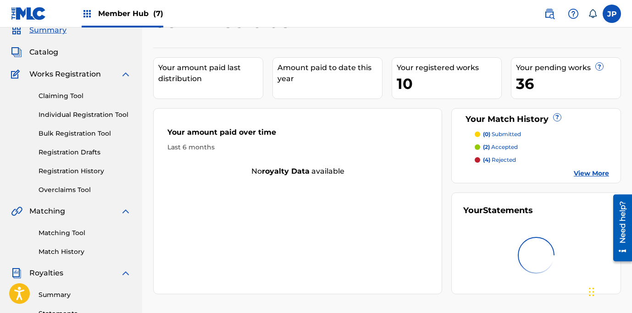
scroll to position [93, 0]
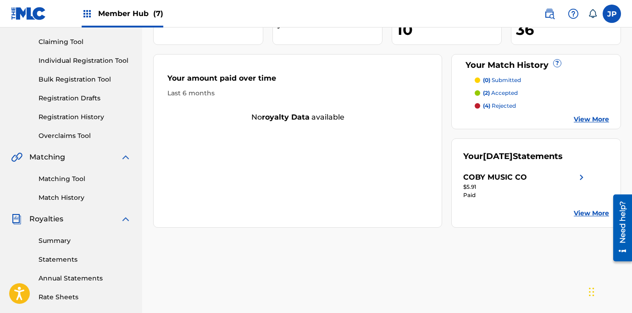
click at [338, 51] on div "Your amount paid last distribution Amount paid to date this year Your registere…" at bounding box center [387, 111] width 468 height 234
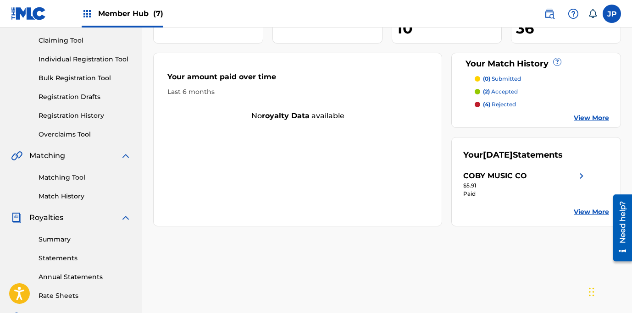
scroll to position [95, 0]
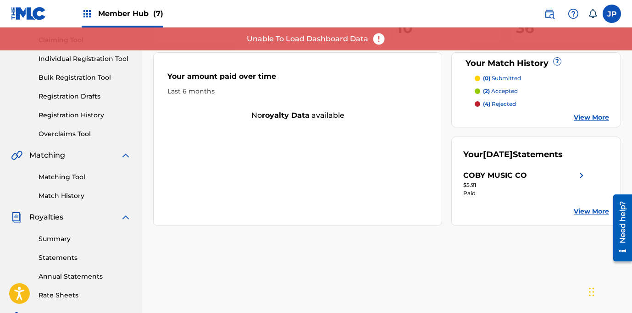
click at [373, 39] on img at bounding box center [379, 39] width 14 height 14
click at [378, 40] on img at bounding box center [379, 39] width 14 height 14
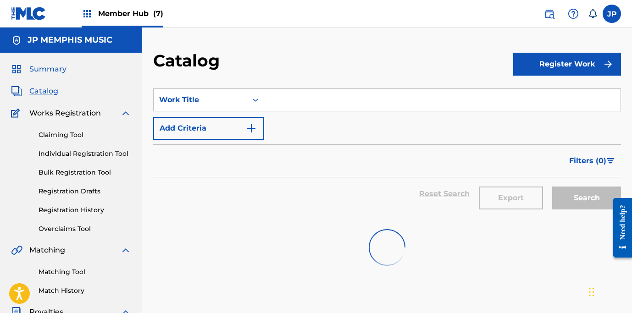
click at [33, 70] on span "Summary" at bounding box center [47, 69] width 37 height 11
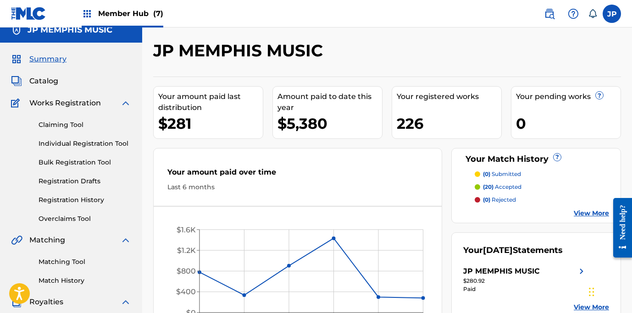
scroll to position [63, 0]
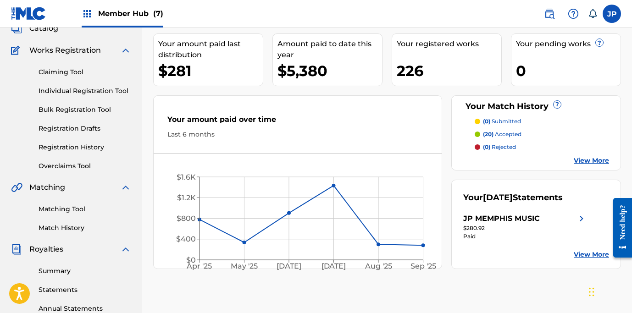
click at [506, 134] on p "(20) accepted" at bounding box center [502, 134] width 39 height 8
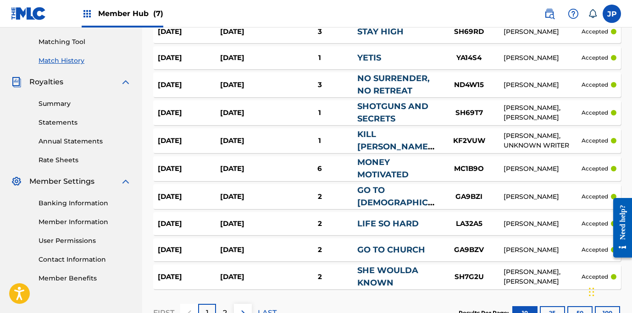
scroll to position [298, 0]
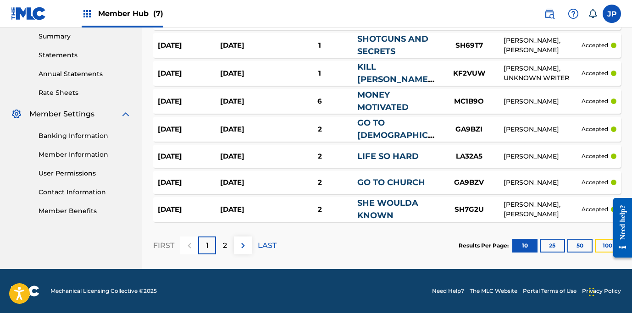
click at [605, 246] on button "100" at bounding box center [607, 246] width 25 height 14
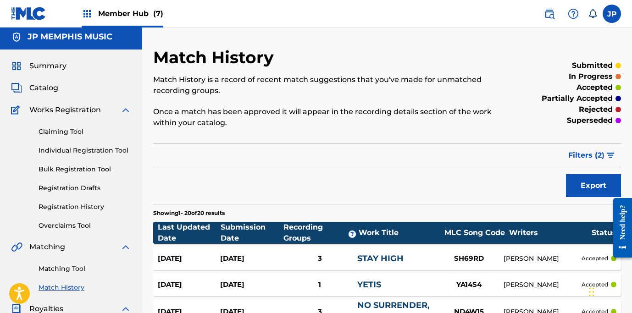
scroll to position [0, 0]
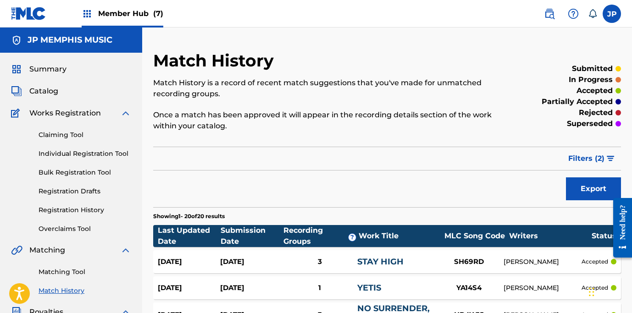
click at [29, 17] on img at bounding box center [28, 13] width 35 height 13
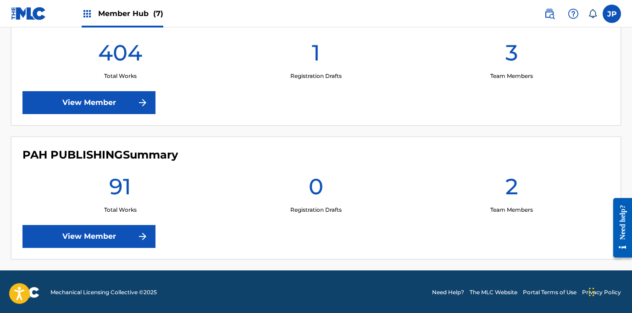
scroll to position [944, 0]
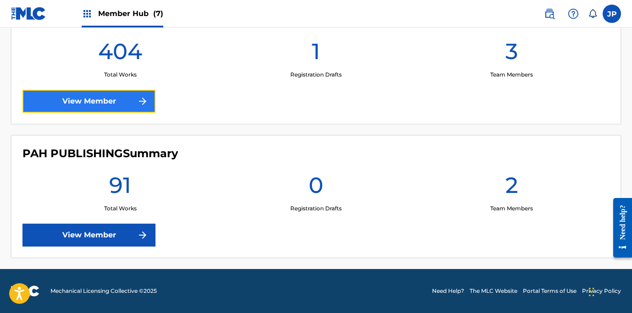
click at [91, 103] on link "View Member" at bounding box center [88, 101] width 133 height 23
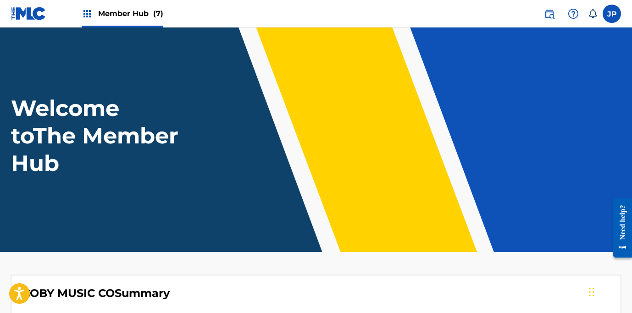
scroll to position [944, 0]
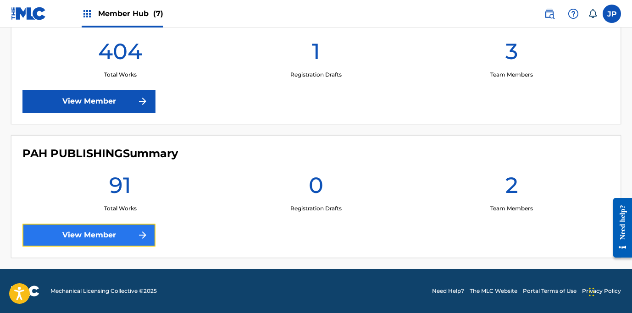
click at [91, 234] on link "View Member" at bounding box center [88, 235] width 133 height 23
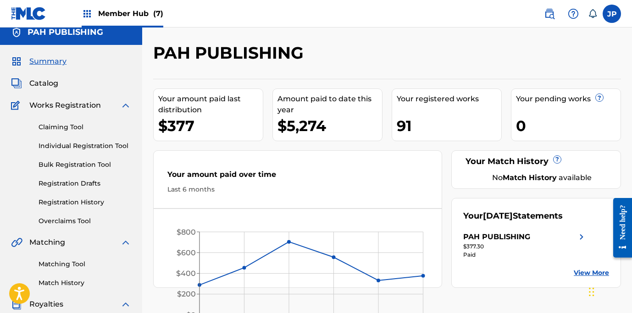
scroll to position [8, 0]
click at [127, 16] on span "Member Hub (7)" at bounding box center [130, 13] width 65 height 11
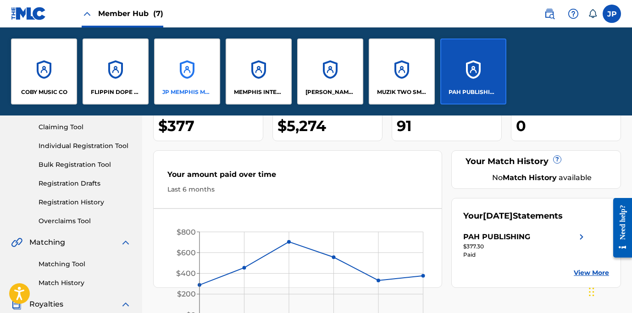
click at [188, 78] on div "JP MEMPHIS MUSIC" at bounding box center [187, 72] width 66 height 66
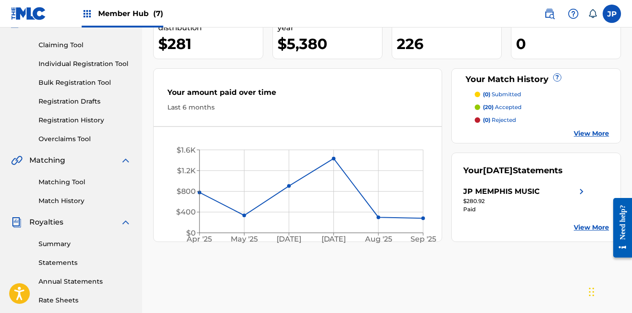
scroll to position [108, 0]
